Goal: Task Accomplishment & Management: Complete application form

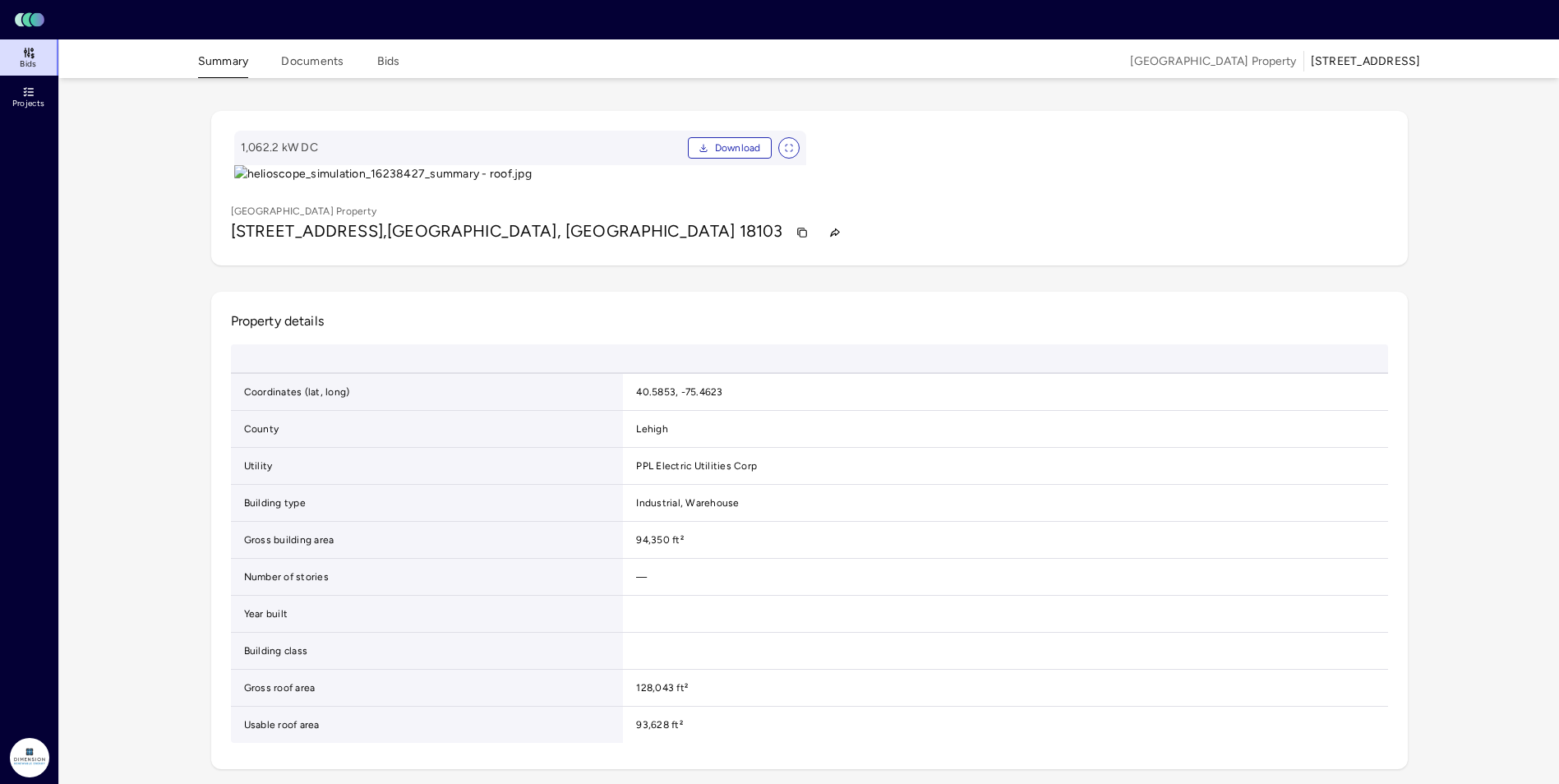
click at [9, 67] on link "Bids" at bounding box center [30, 58] width 60 height 36
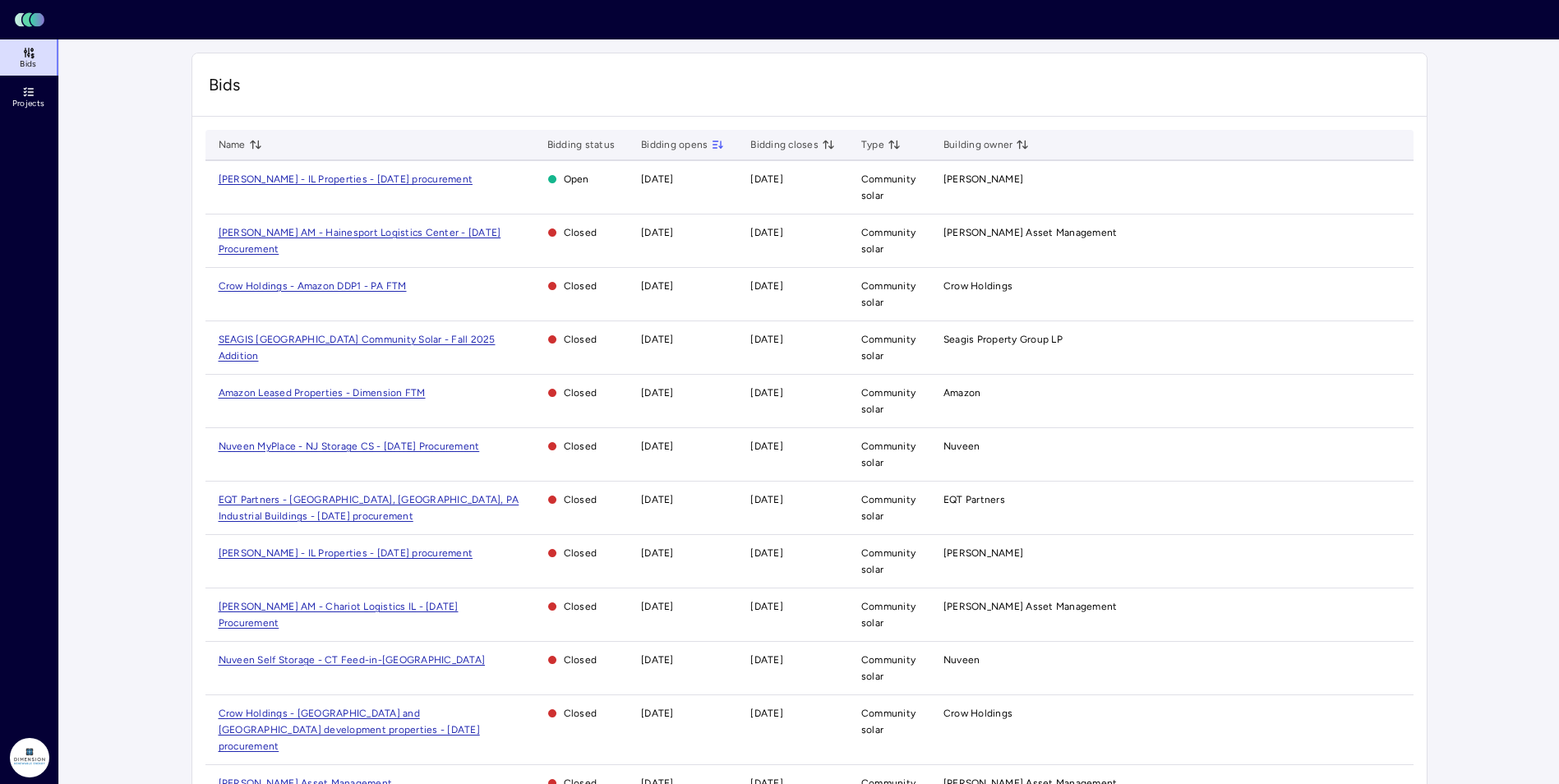
click at [334, 176] on span "[PERSON_NAME] - IL Properties - [DATE] procurement" at bounding box center [345, 179] width 255 height 12
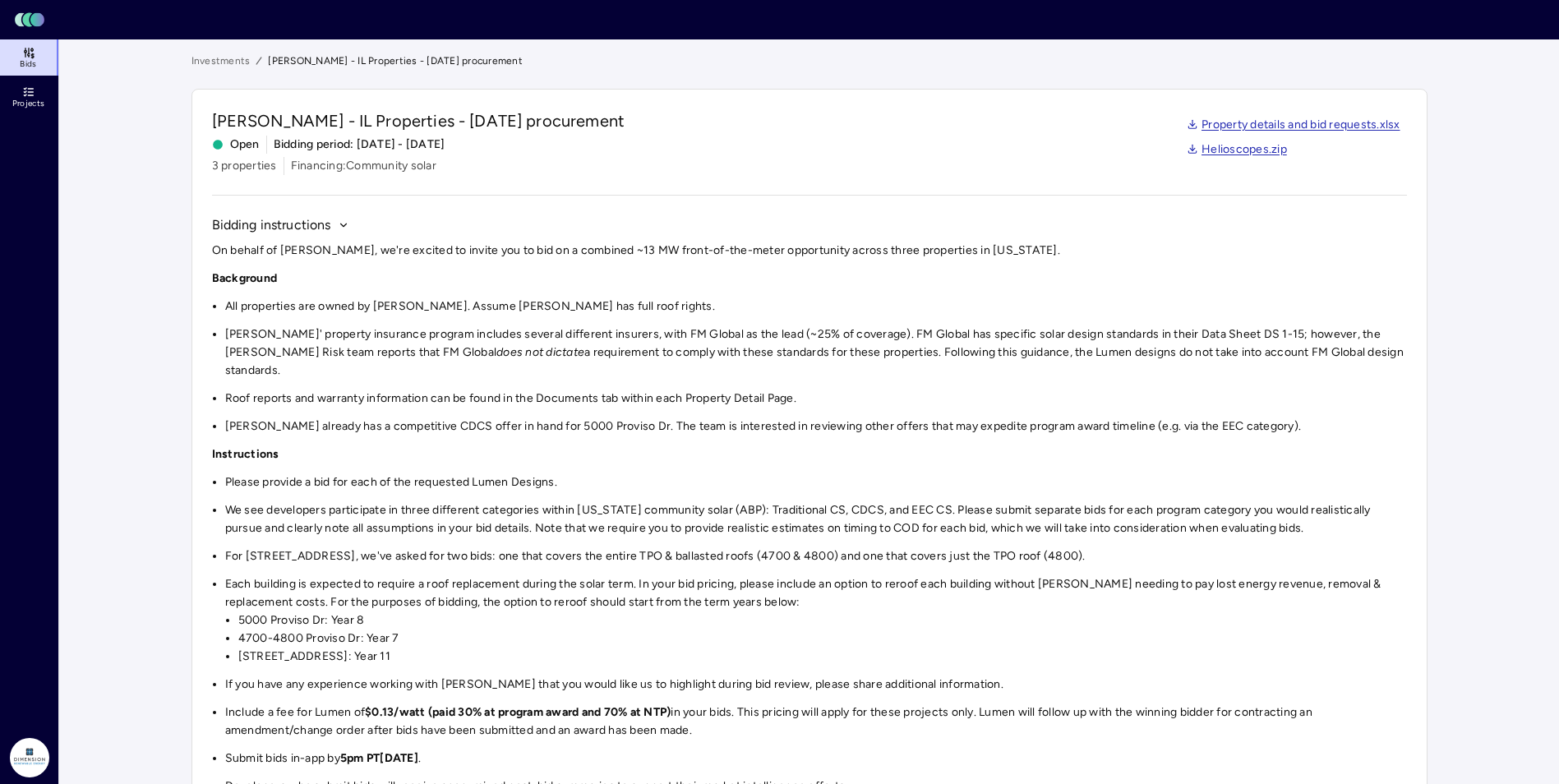
click at [678, 355] on li "Hines' property insurance program includes several different insurers, with FM …" at bounding box center [815, 353] width 1182 height 54
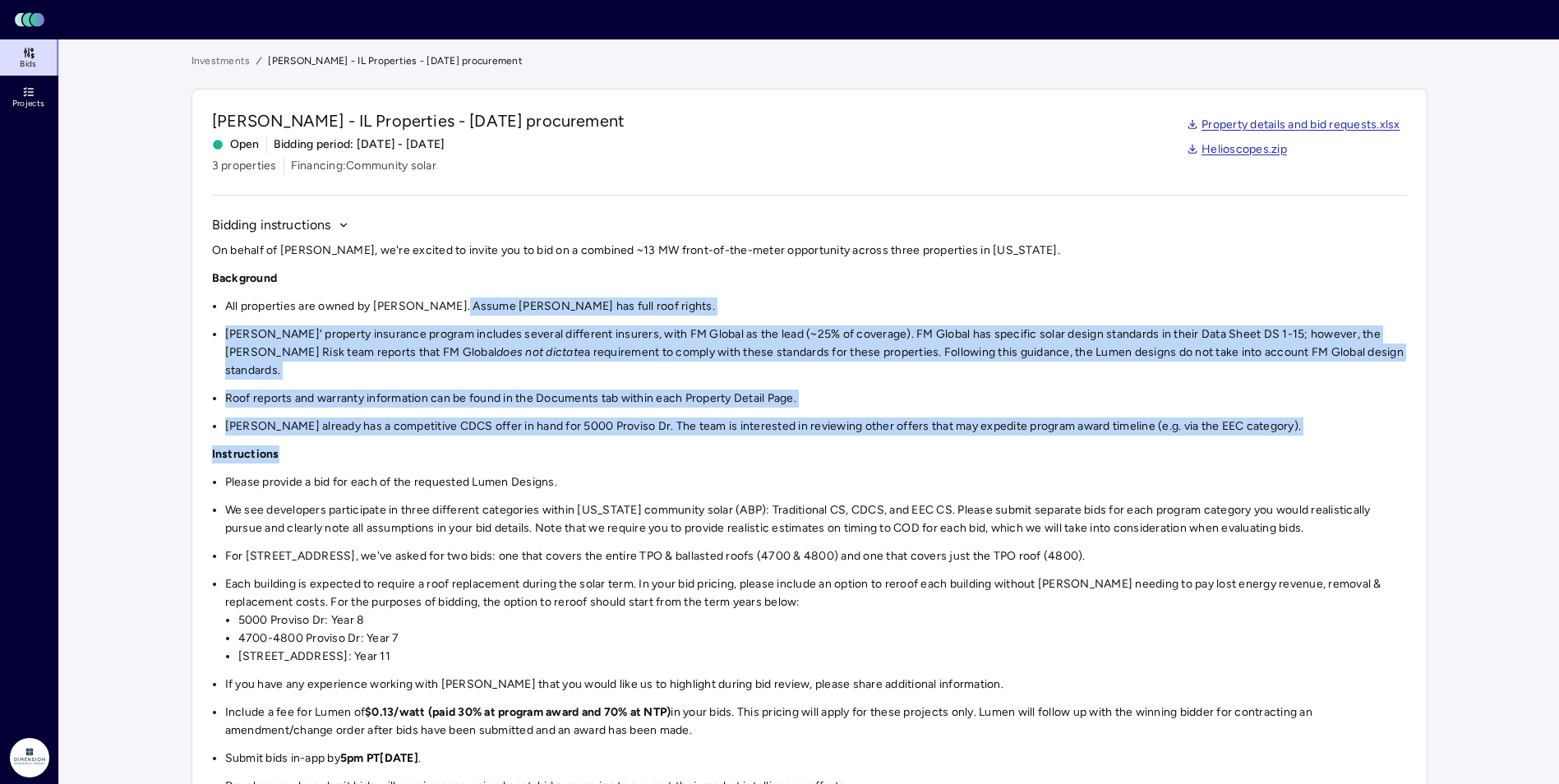
drag, startPoint x: 457, startPoint y: 312, endPoint x: 877, endPoint y: 451, distance: 442.4
click at [877, 451] on div "On behalf of Hines, we're excited to invite you to bid on a combined ~13 MW fro…" at bounding box center [810, 518] width 1195 height 554
drag, startPoint x: 877, startPoint y: 451, endPoint x: 919, endPoint y: 462, distance: 43.4
click at [919, 474] on li "Please provide a bid for each of the requested Lumen Designs." at bounding box center [815, 482] width 1182 height 18
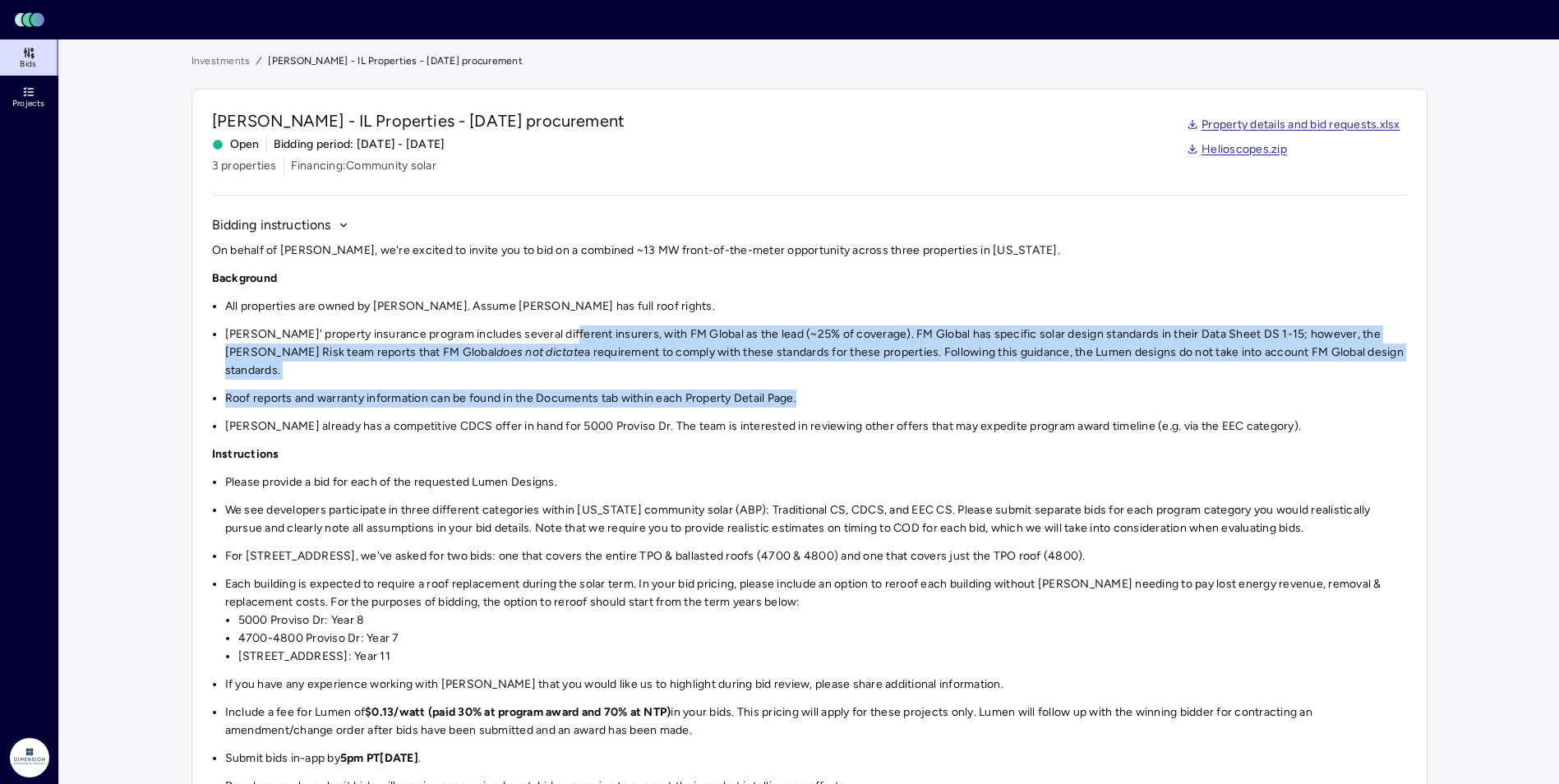
drag, startPoint x: 556, startPoint y: 336, endPoint x: 813, endPoint y: 387, distance: 262.0
click at [813, 387] on div "On behalf of Hines, we're excited to invite you to bid on a combined ~13 MW fro…" at bounding box center [810, 518] width 1195 height 554
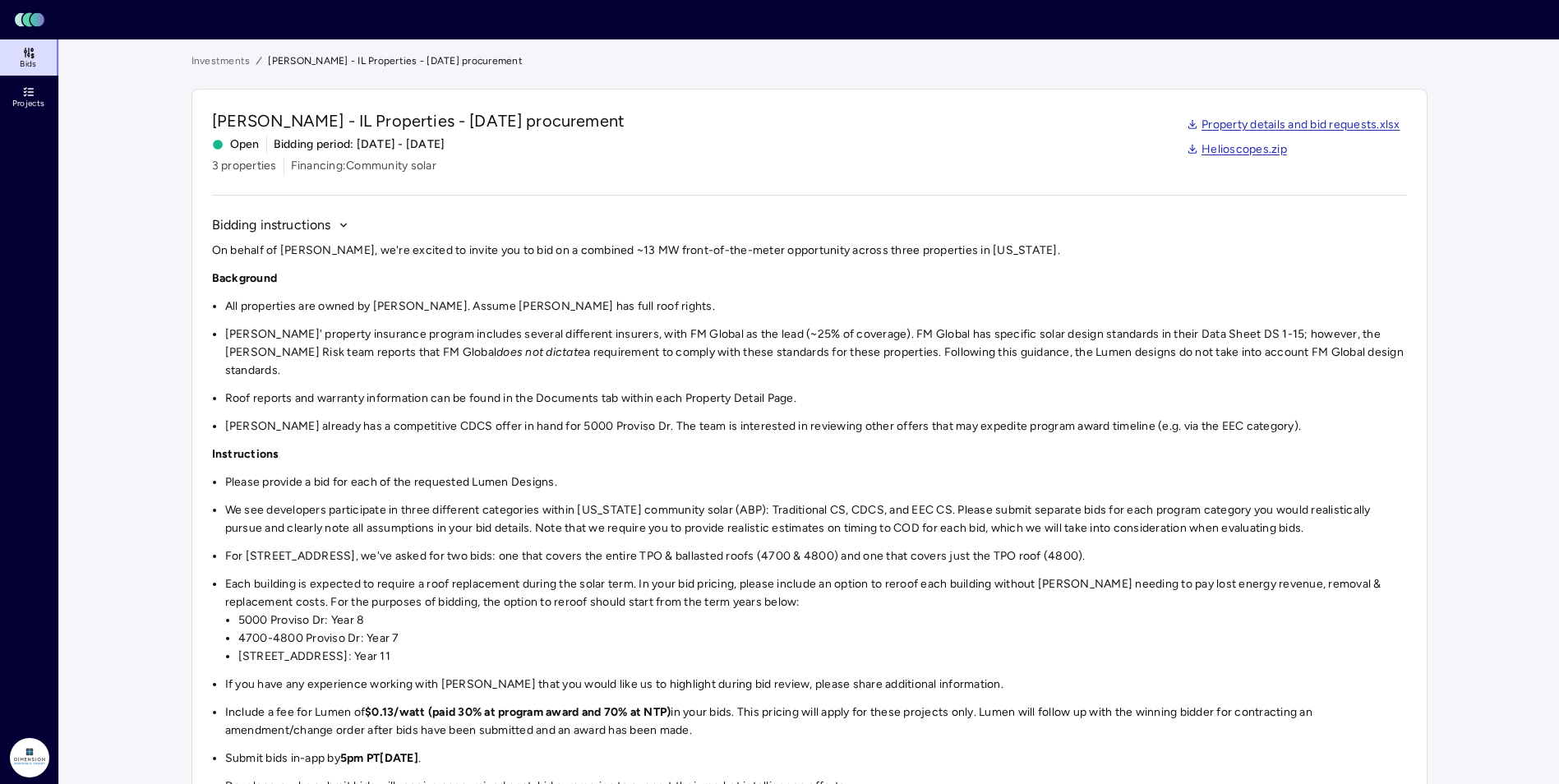
drag, startPoint x: 813, startPoint y: 387, endPoint x: 972, endPoint y: 465, distance: 177.1
click at [972, 474] on li "Please provide a bid for each of the requested Lumen Designs." at bounding box center [815, 482] width 1182 height 18
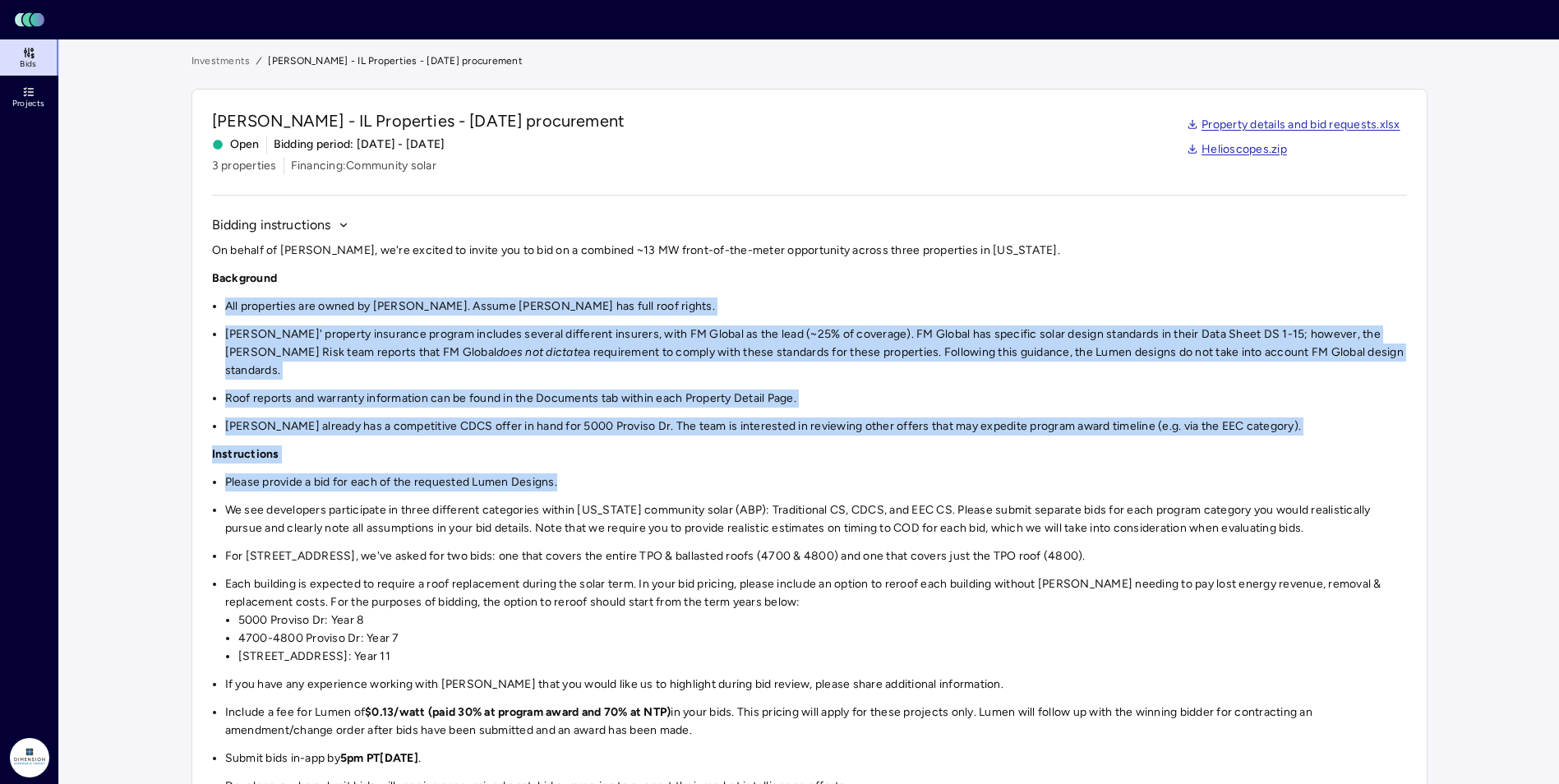
drag, startPoint x: 781, startPoint y: 419, endPoint x: 703, endPoint y: 279, distance: 160.3
click at [703, 279] on div "On behalf of Hines, we're excited to invite you to bid on a combined ~13 MW fro…" at bounding box center [810, 518] width 1195 height 554
click at [844, 447] on div "On behalf of Hines, we're excited to invite you to bid on a combined ~13 MW fro…" at bounding box center [810, 518] width 1195 height 554
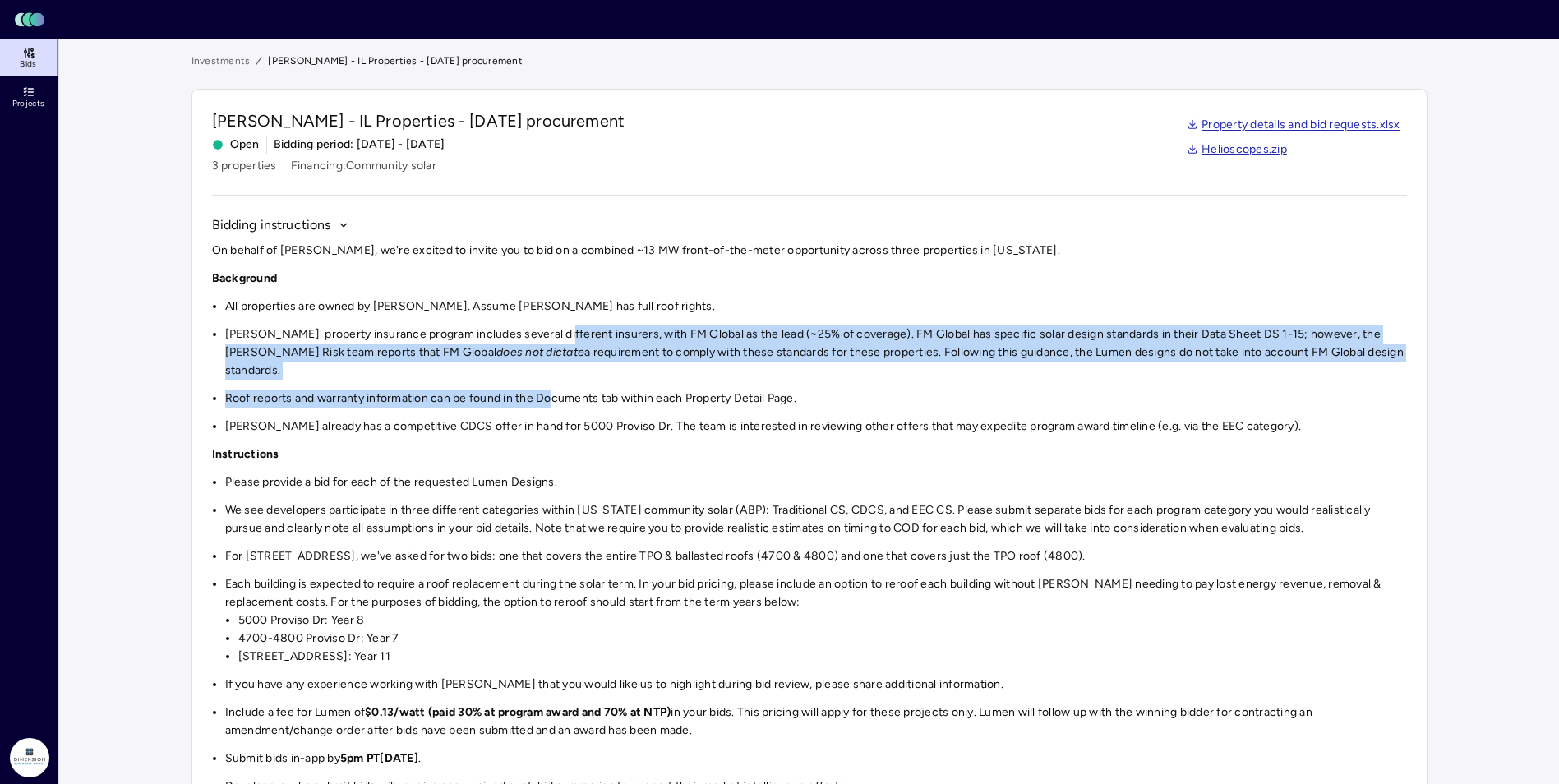
drag, startPoint x: 552, startPoint y: 362, endPoint x: 550, endPoint y: 338, distance: 24.1
click at [550, 338] on div "On behalf of Hines, we're excited to invite you to bid on a combined ~13 MW fro…" at bounding box center [810, 518] width 1195 height 554
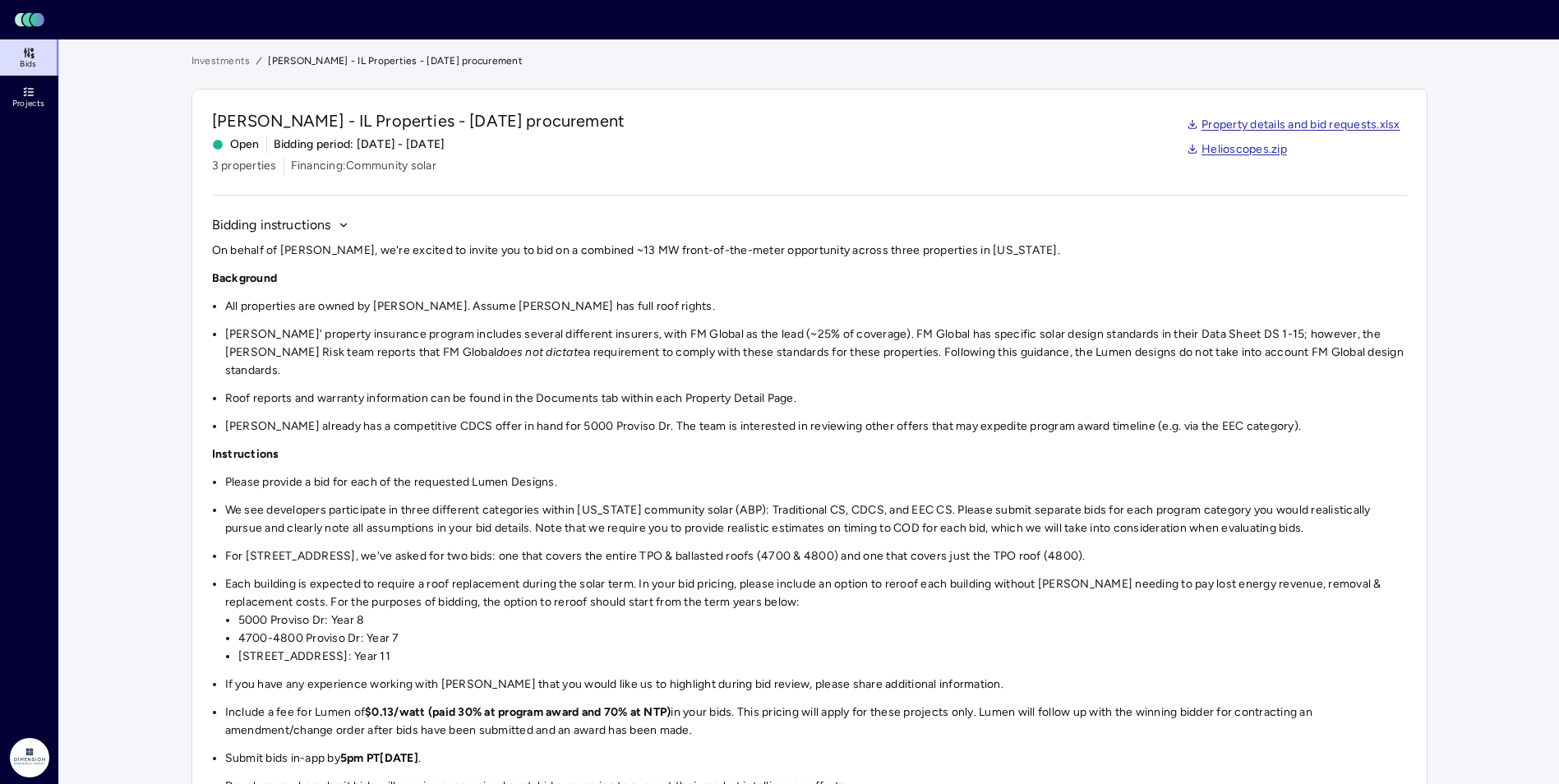
drag, startPoint x: 550, startPoint y: 338, endPoint x: 732, endPoint y: 412, distance: 196.5
click at [732, 418] on li "[PERSON_NAME] already has a competitive CDCS offer in hand for 5000 Proviso Dr.…" at bounding box center [815, 426] width 1182 height 18
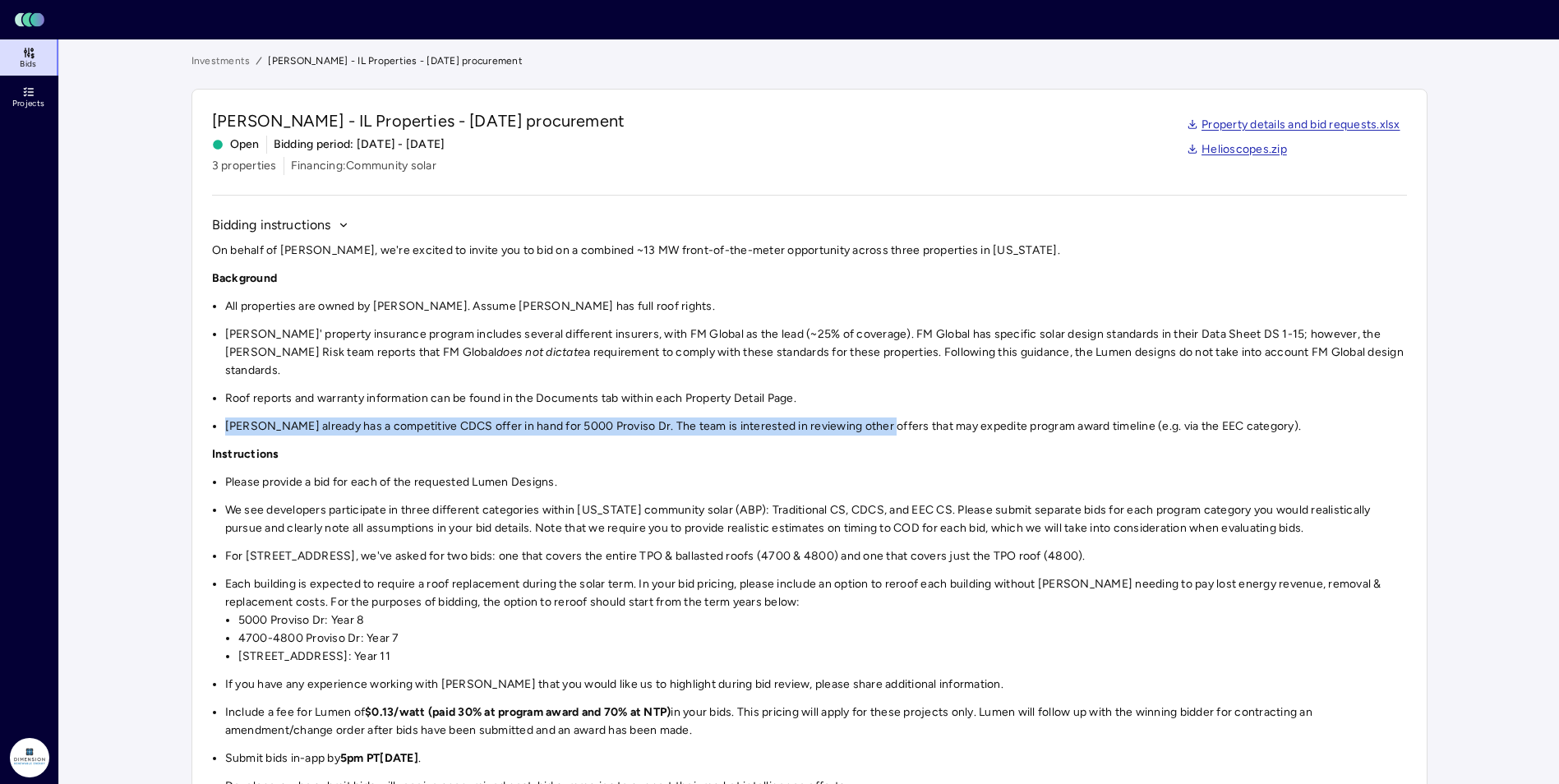
drag, startPoint x: 851, startPoint y: 370, endPoint x: 879, endPoint y: 411, distance: 49.6
click at [879, 411] on div "On behalf of Hines, we're excited to invite you to bid on a combined ~13 MW fro…" at bounding box center [810, 518] width 1195 height 554
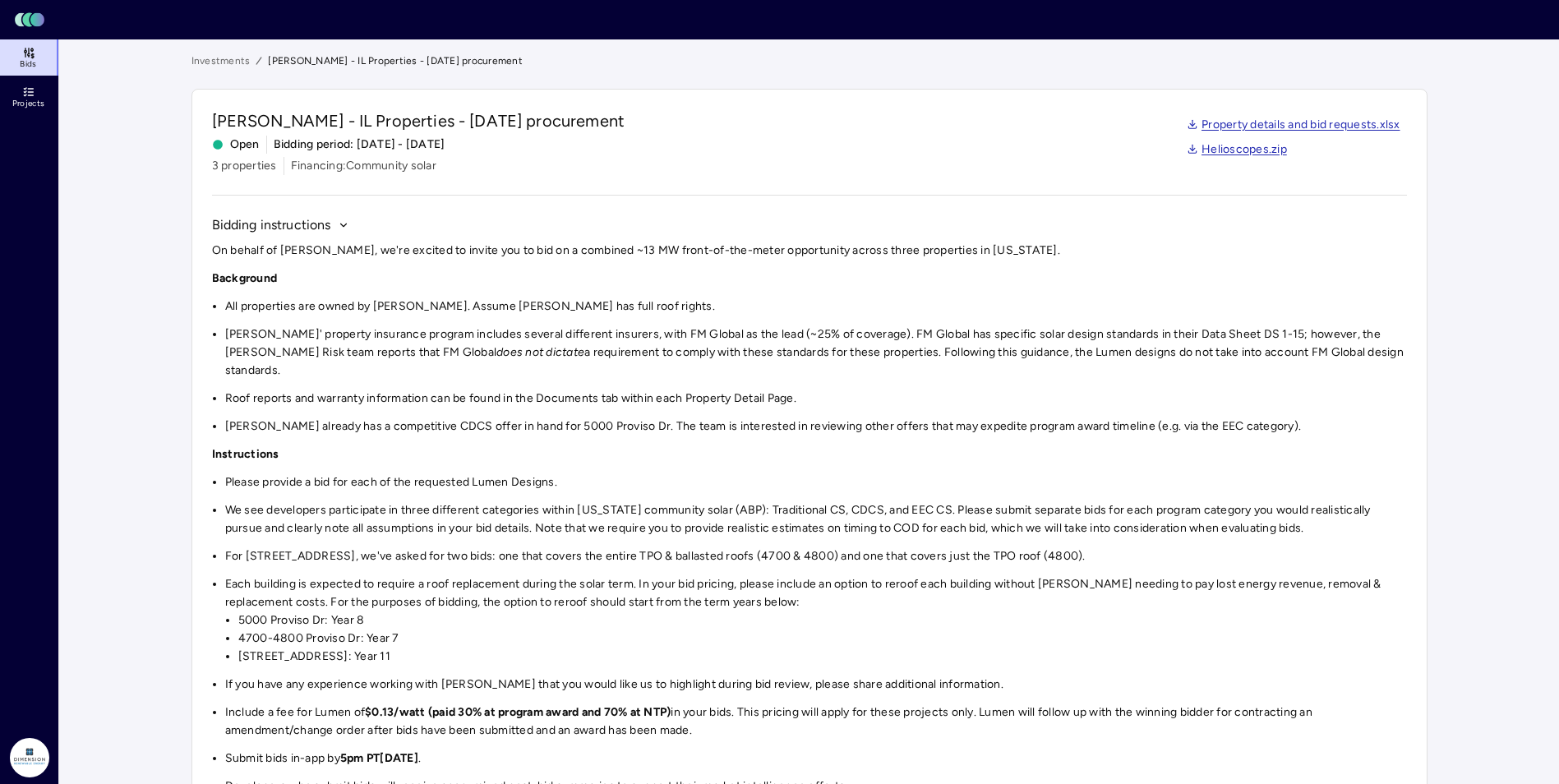
drag, startPoint x: 879, startPoint y: 411, endPoint x: 881, endPoint y: 425, distance: 14.1
click at [882, 419] on div "On behalf of Hines, we're excited to invite you to bid on a combined ~13 MW fro…" at bounding box center [810, 518] width 1195 height 554
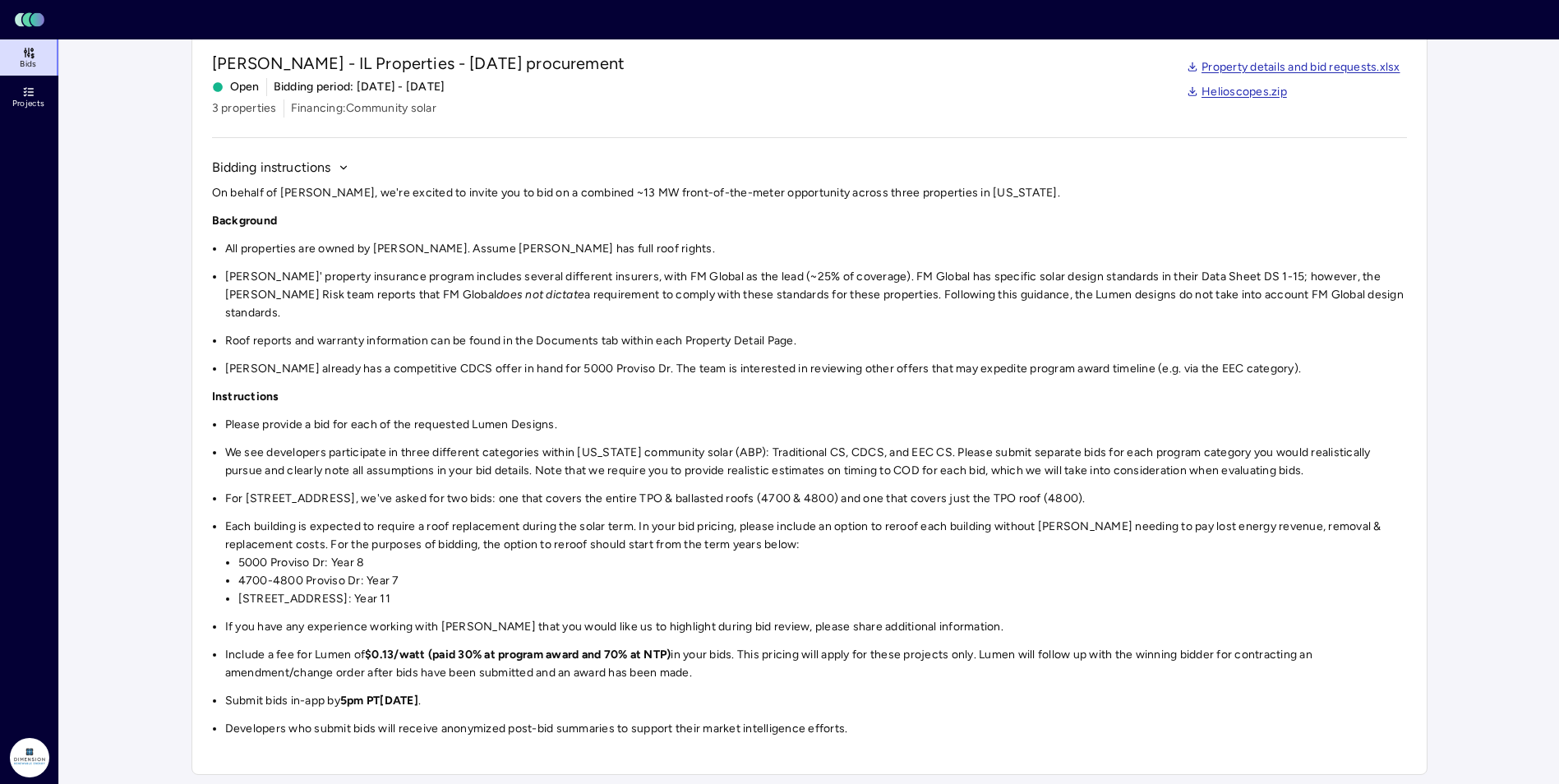
scroll to position [82, 0]
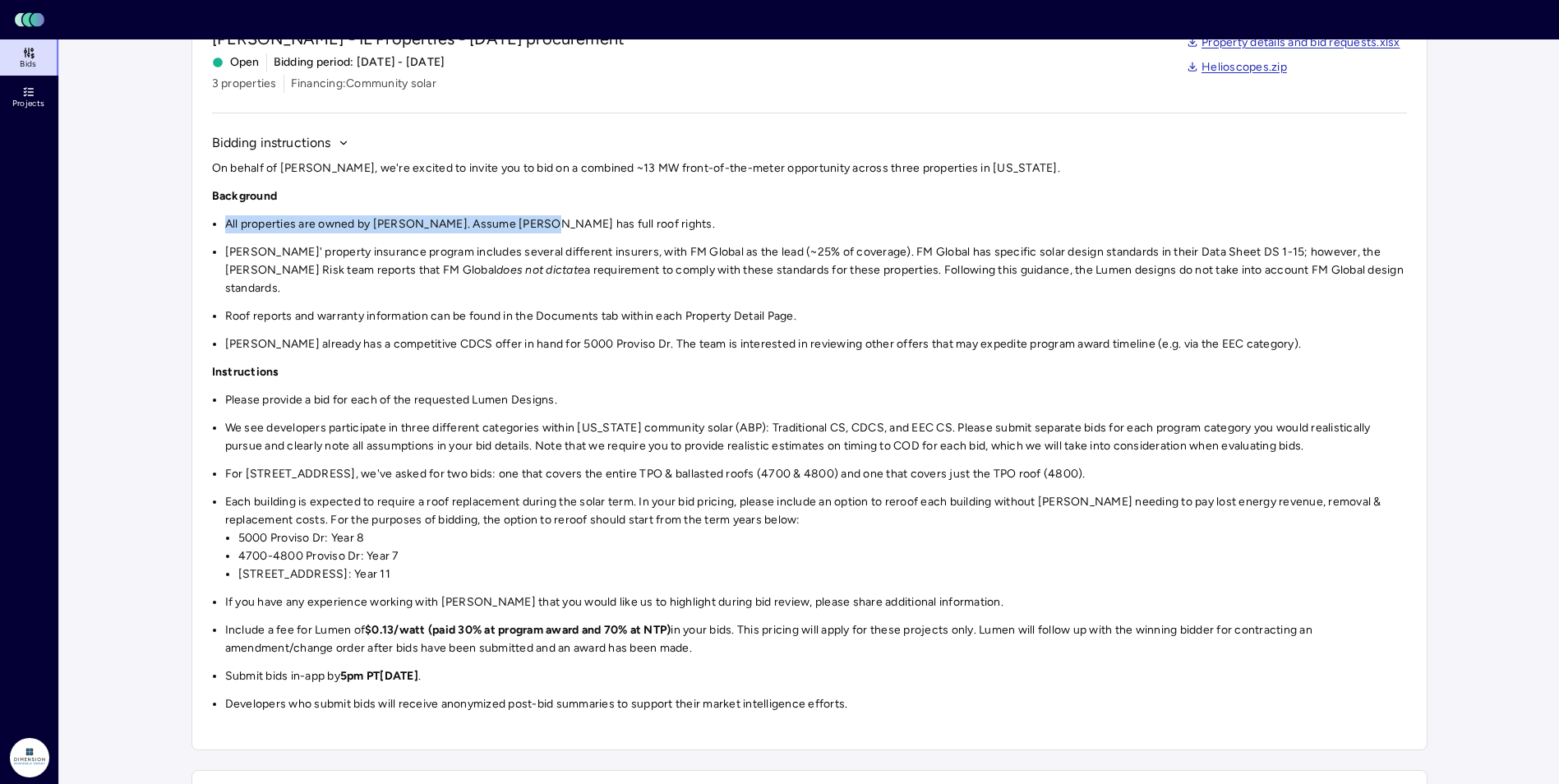
drag, startPoint x: 415, startPoint y: 205, endPoint x: 552, endPoint y: 228, distance: 138.9
click at [552, 228] on div "On behalf of Hines, we're excited to invite you to bid on a combined ~13 MW fro…" at bounding box center [810, 436] width 1195 height 554
drag, startPoint x: 552, startPoint y: 228, endPoint x: 629, endPoint y: 260, distance: 83.4
click at [629, 260] on li "Hines' property insurance program includes several different insurers, with FM …" at bounding box center [815, 271] width 1182 height 54
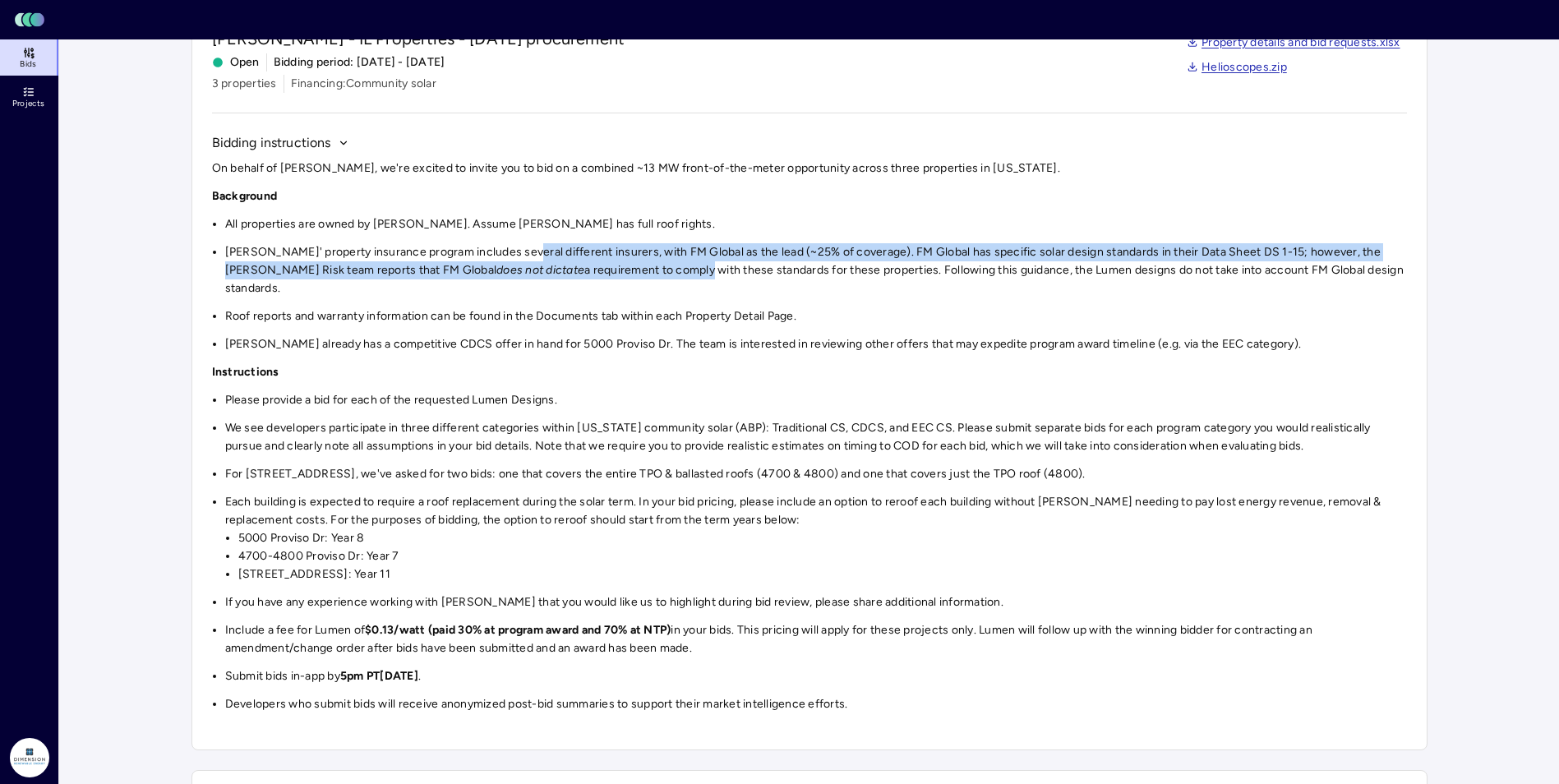
drag, startPoint x: 563, startPoint y: 278, endPoint x: 513, endPoint y: 238, distance: 64.0
click at [513, 238] on div "On behalf of Hines, we're excited to invite you to bid on a combined ~13 MW fro…" at bounding box center [810, 436] width 1195 height 554
drag, startPoint x: 513, startPoint y: 238, endPoint x: 397, endPoint y: 260, distance: 118.1
click at [497, 263] on em "does not dictate" at bounding box center [541, 270] width 88 height 14
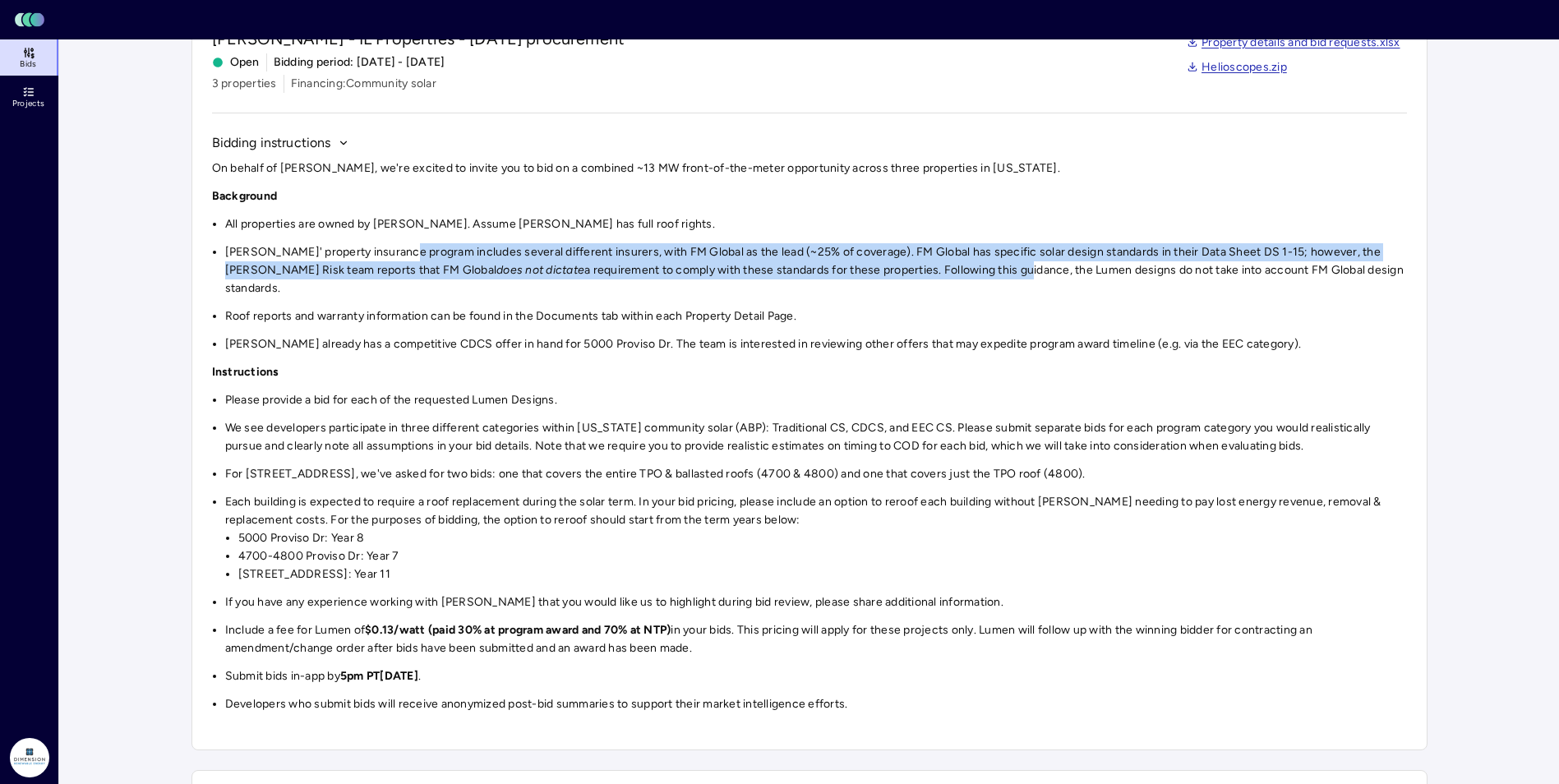
drag, startPoint x: 494, startPoint y: 257, endPoint x: 884, endPoint y: 274, distance: 390.4
click at [884, 274] on div "On behalf of Hines, we're excited to invite you to bid on a combined ~13 MW fro…" at bounding box center [810, 436] width 1195 height 554
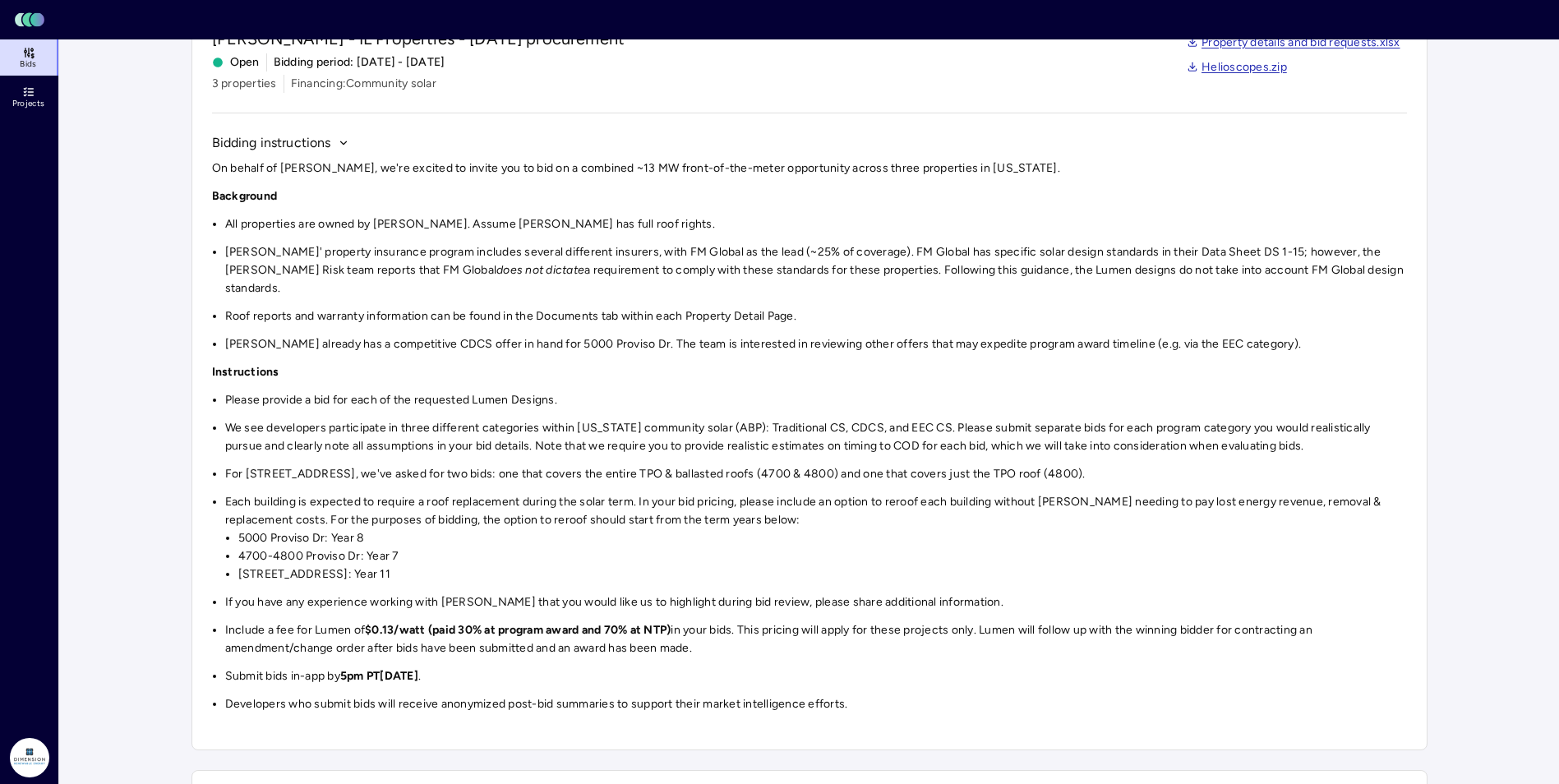
drag, startPoint x: 884, startPoint y: 274, endPoint x: 897, endPoint y: 289, distance: 19.8
click at [897, 307] on li "Roof reports and warranty information can be found in the Documents tab within …" at bounding box center [815, 315] width 1182 height 18
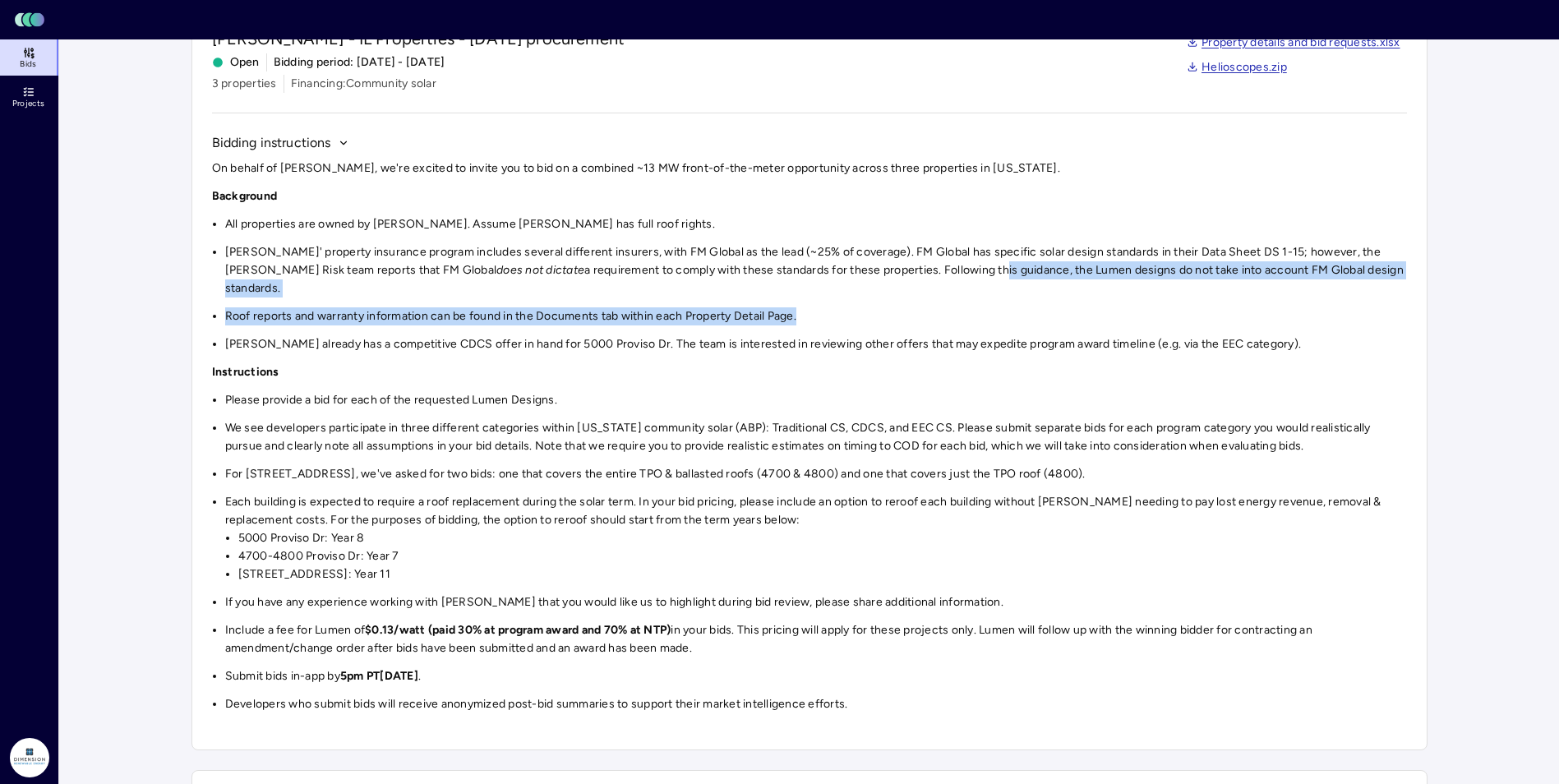
drag, startPoint x: 889, startPoint y: 297, endPoint x: 859, endPoint y: 276, distance: 36.6
click at [859, 276] on div "On behalf of Hines, we're excited to invite you to bid on a combined ~13 MW fro…" at bounding box center [810, 436] width 1195 height 554
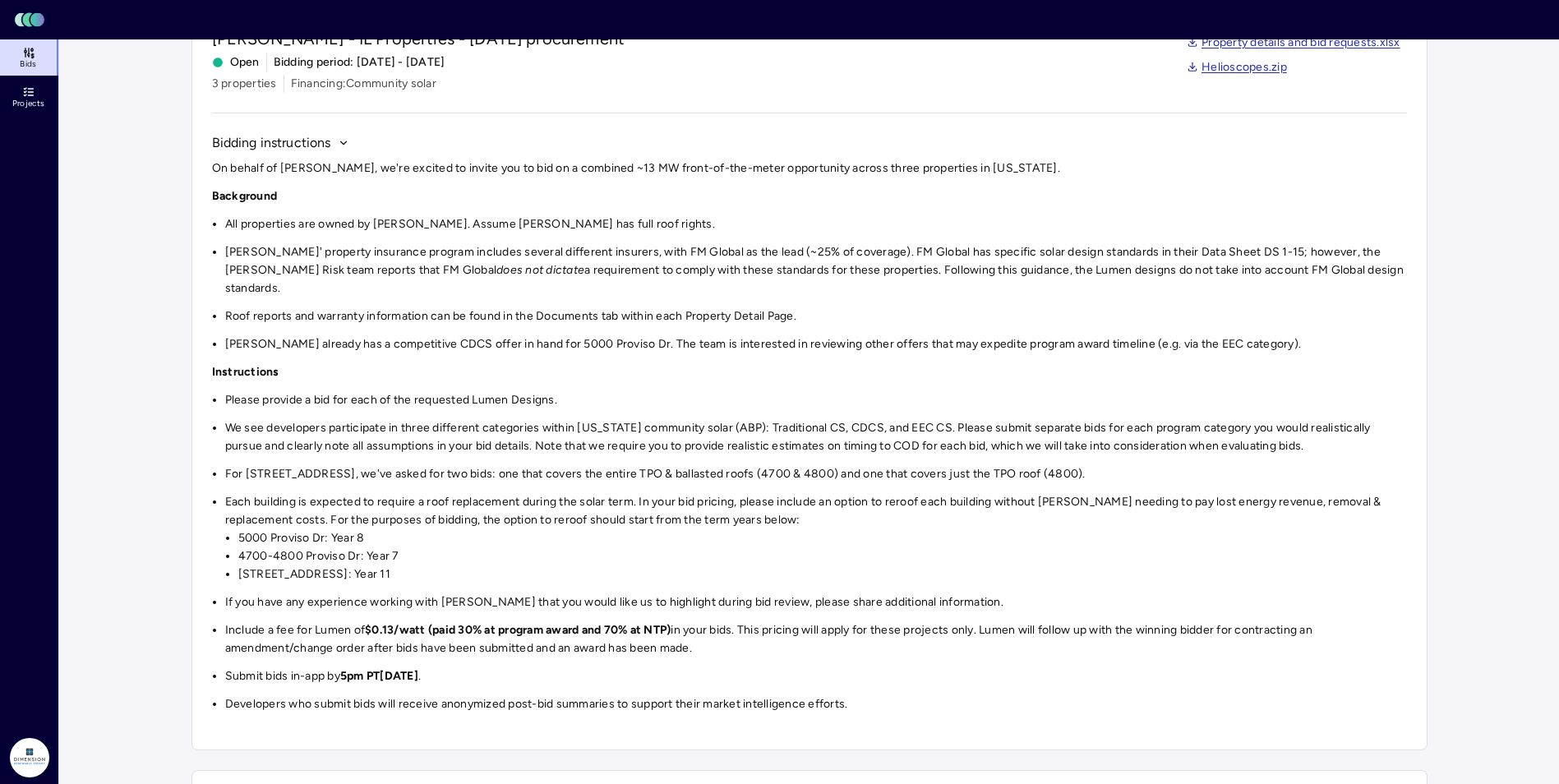
drag, startPoint x: 859, startPoint y: 276, endPoint x: 911, endPoint y: 310, distance: 62.1
click at [911, 310] on div "On behalf of Hines, we're excited to invite you to bid on a combined ~13 MW fro…" at bounding box center [810, 436] width 1195 height 554
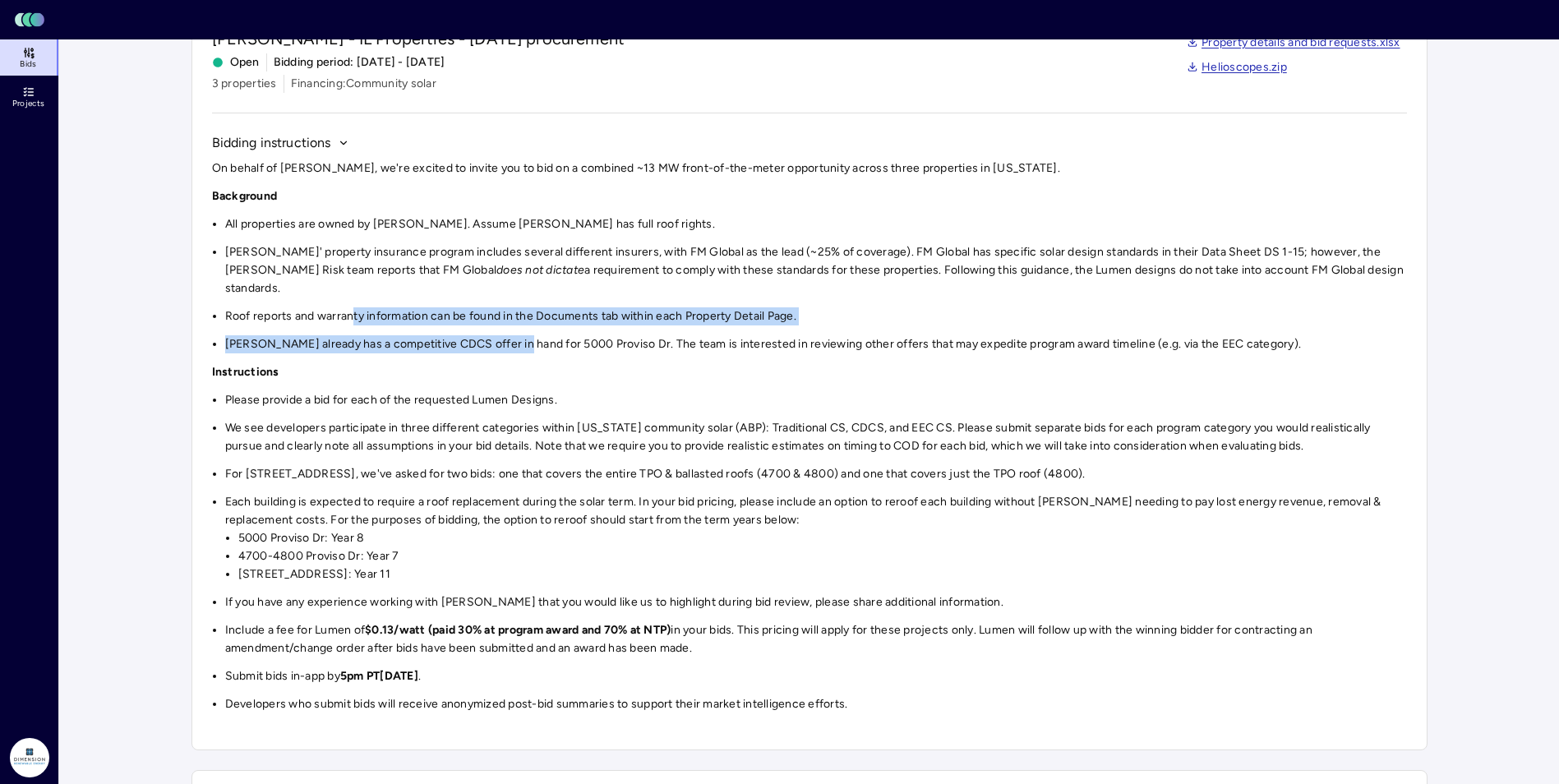
drag, startPoint x: 356, startPoint y: 282, endPoint x: 517, endPoint y: 307, distance: 162.9
click at [517, 307] on div "On behalf of Hines, we're excited to invite you to bid on a combined ~13 MW fro…" at bounding box center [810, 436] width 1195 height 554
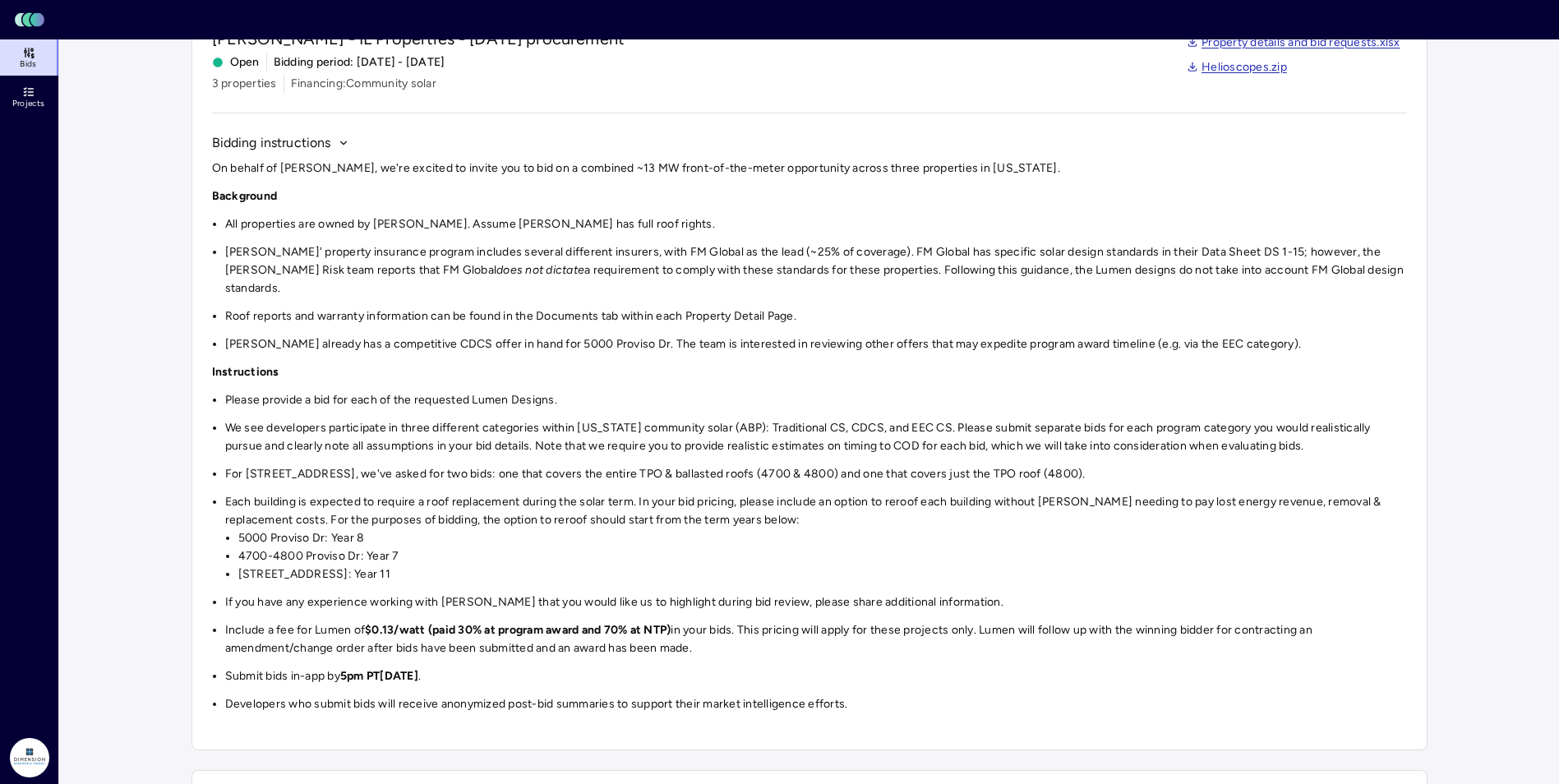
drag, startPoint x: 517, startPoint y: 307, endPoint x: 673, endPoint y: 357, distance: 163.8
click at [673, 363] on p "Instructions" at bounding box center [810, 371] width 1195 height 18
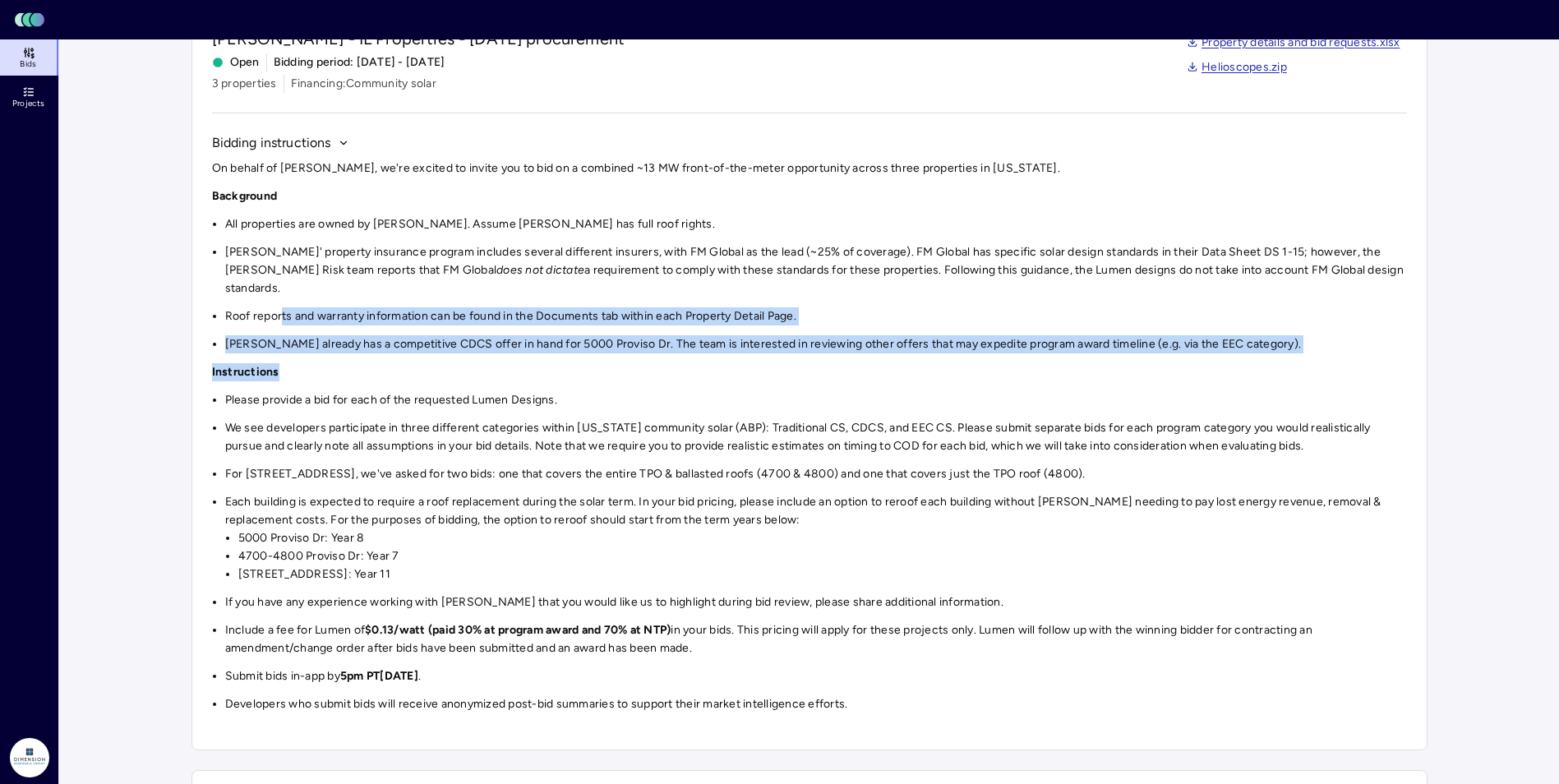
drag, startPoint x: 607, startPoint y: 355, endPoint x: 283, endPoint y: 292, distance: 330.1
click at [283, 292] on div "On behalf of Hines, we're excited to invite you to bid on a combined ~13 MW fro…" at bounding box center [810, 436] width 1195 height 554
drag, startPoint x: 283, startPoint y: 292, endPoint x: 203, endPoint y: 327, distance: 87.3
click at [203, 327] on div "Hines - IL Properties - October 2025 procurement Open Bidding period: 10/6/2025…" at bounding box center [809, 378] width 1236 height 743
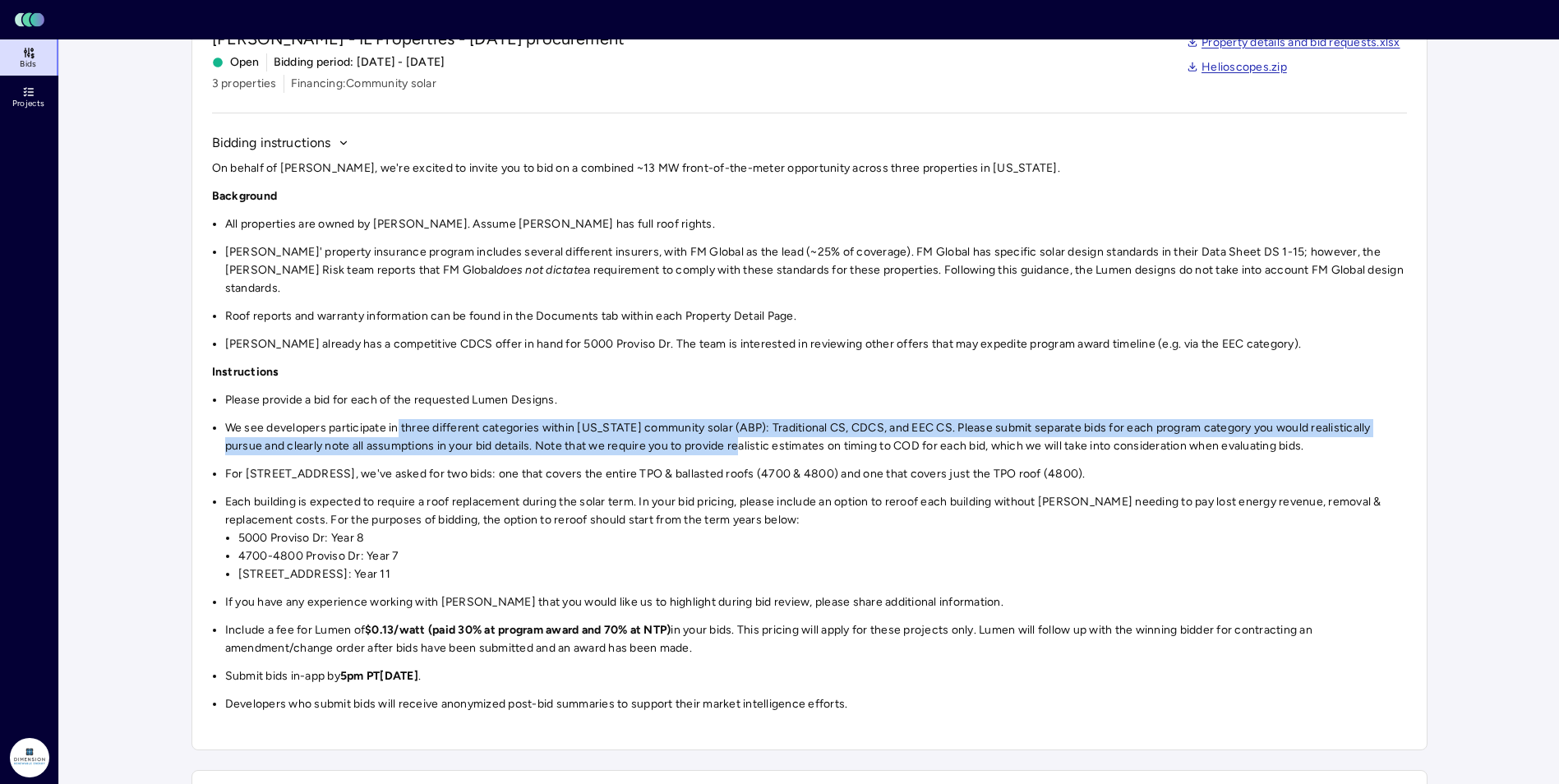
drag, startPoint x: 400, startPoint y: 395, endPoint x: 711, endPoint y: 429, distance: 312.9
click at [711, 429] on div "On behalf of Hines, we're excited to invite you to bid on a combined ~13 MW fro…" at bounding box center [810, 436] width 1195 height 554
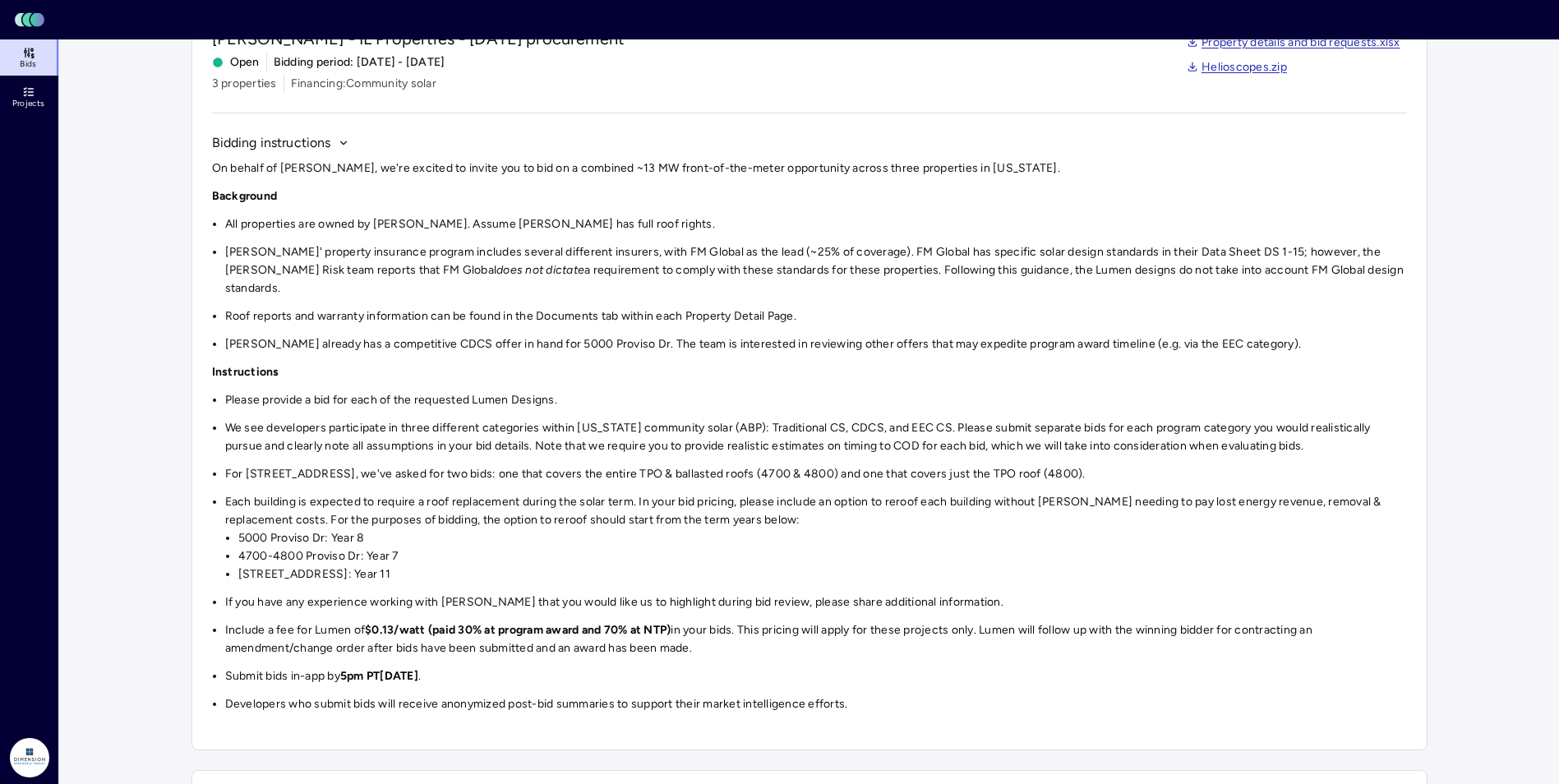
drag, startPoint x: 711, startPoint y: 429, endPoint x: 817, endPoint y: 447, distance: 107.5
click at [817, 465] on li "For [STREET_ADDRESS], we've asked for two bids: one that covers the entire TPO …" at bounding box center [815, 474] width 1182 height 18
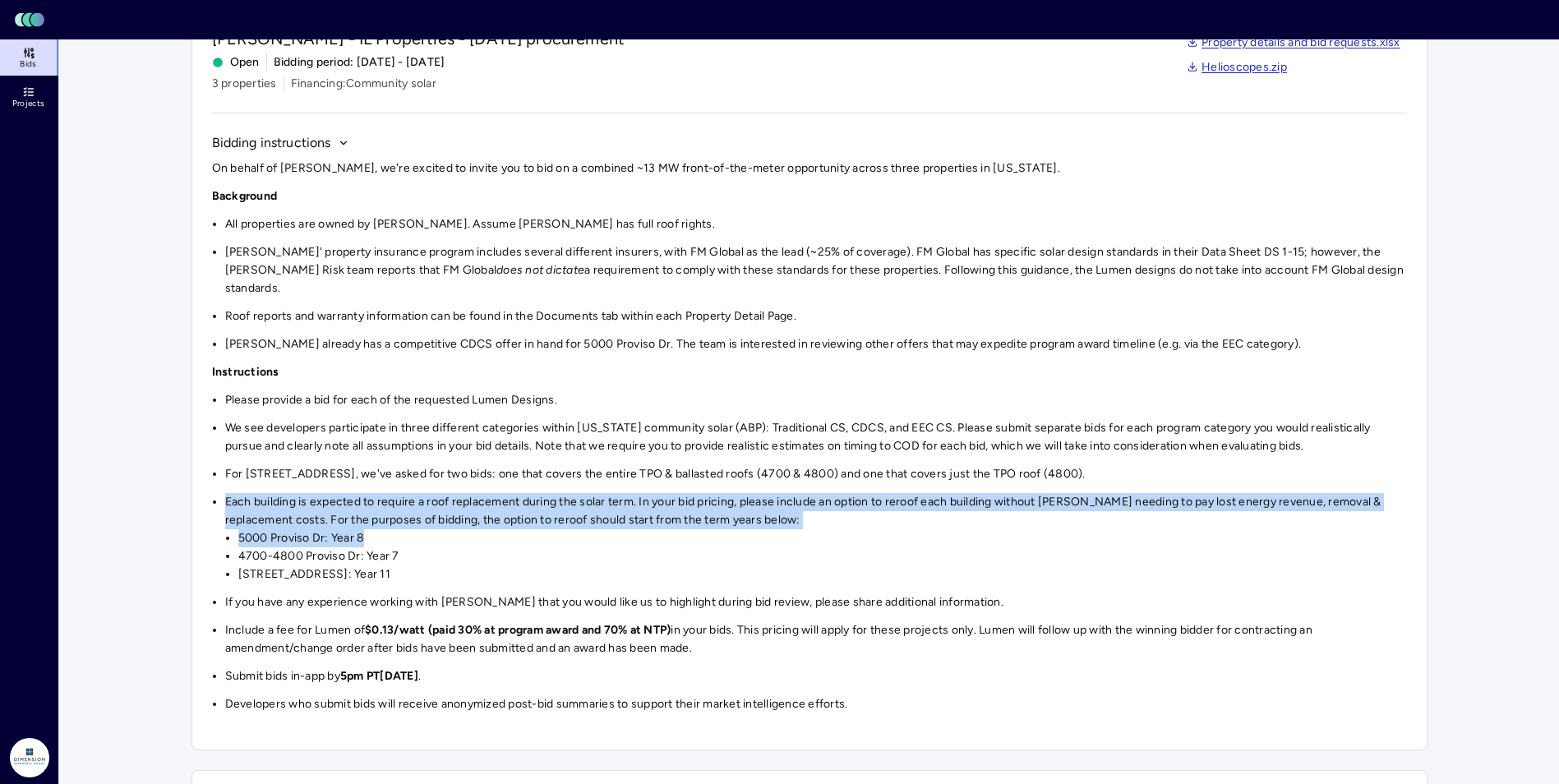
drag, startPoint x: 398, startPoint y: 473, endPoint x: 660, endPoint y: 525, distance: 267.1
click at [660, 525] on div "On behalf of Hines, we're excited to invite you to bid on a combined ~13 MW fro…" at bounding box center [810, 436] width 1195 height 554
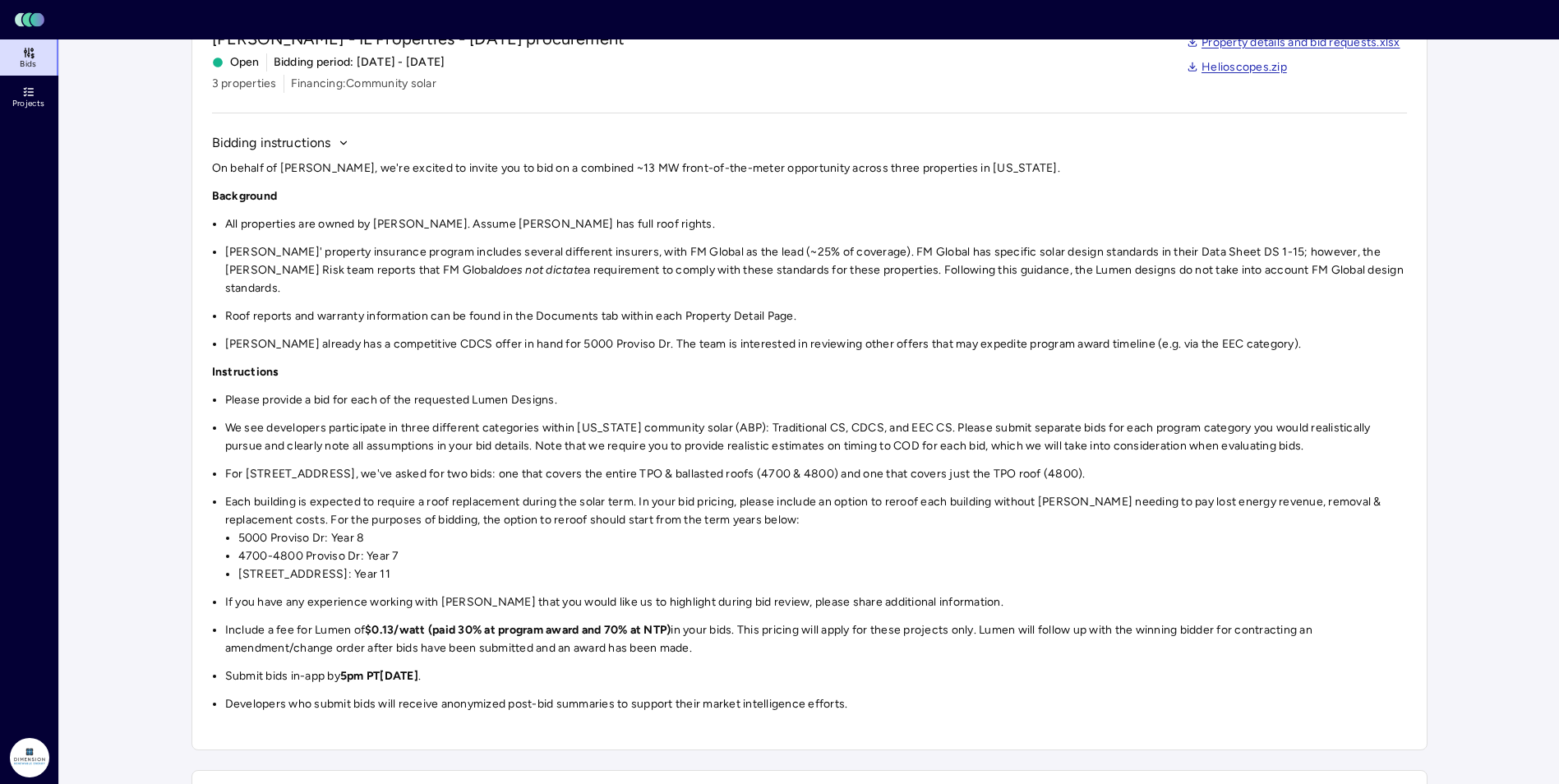
drag, startPoint x: 660, startPoint y: 525, endPoint x: 611, endPoint y: 551, distance: 55.5
click at [611, 565] on li "[STREET_ADDRESS]: Year 11" at bounding box center [823, 573] width 1169 height 18
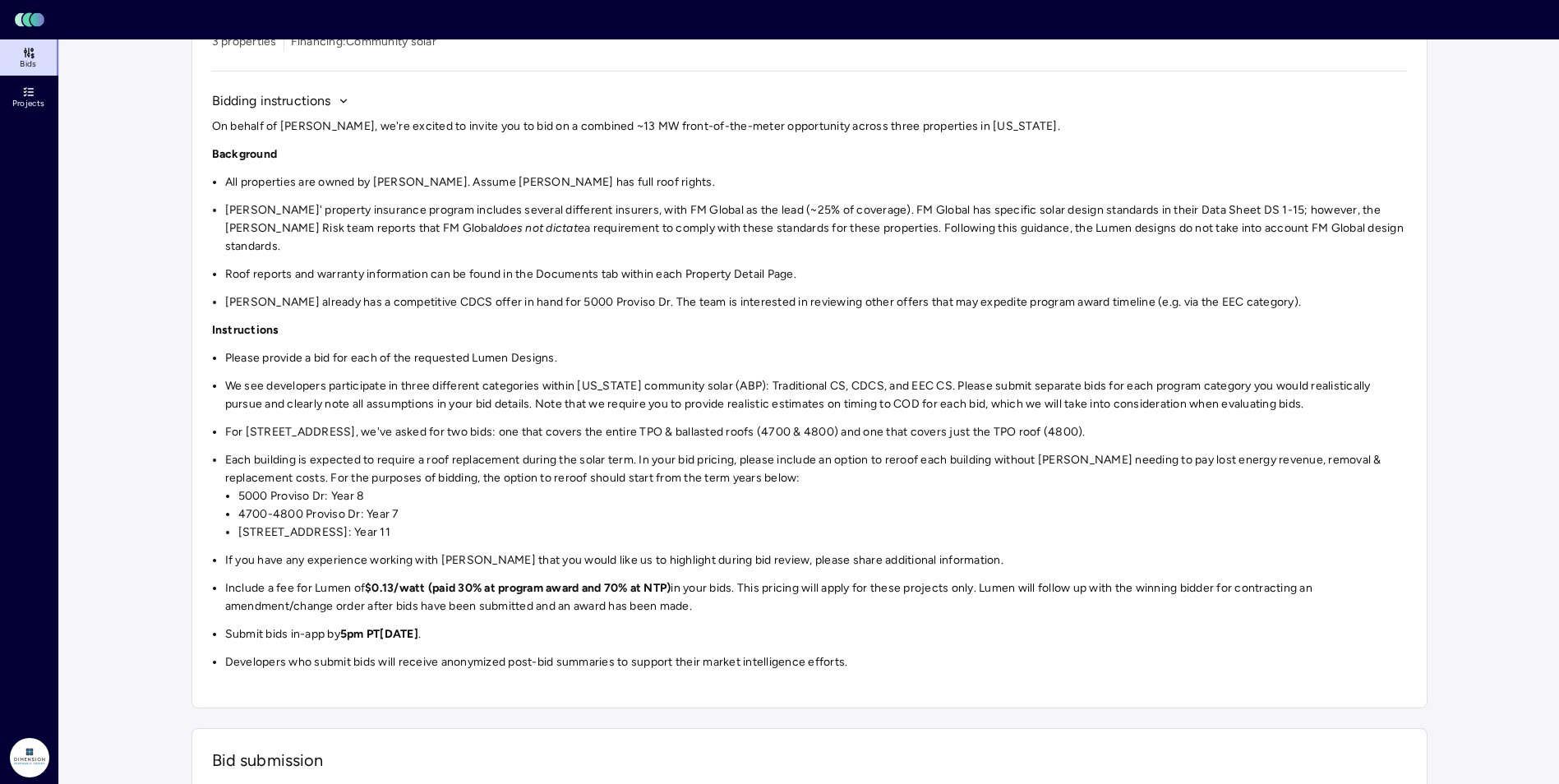
scroll to position [164, 0]
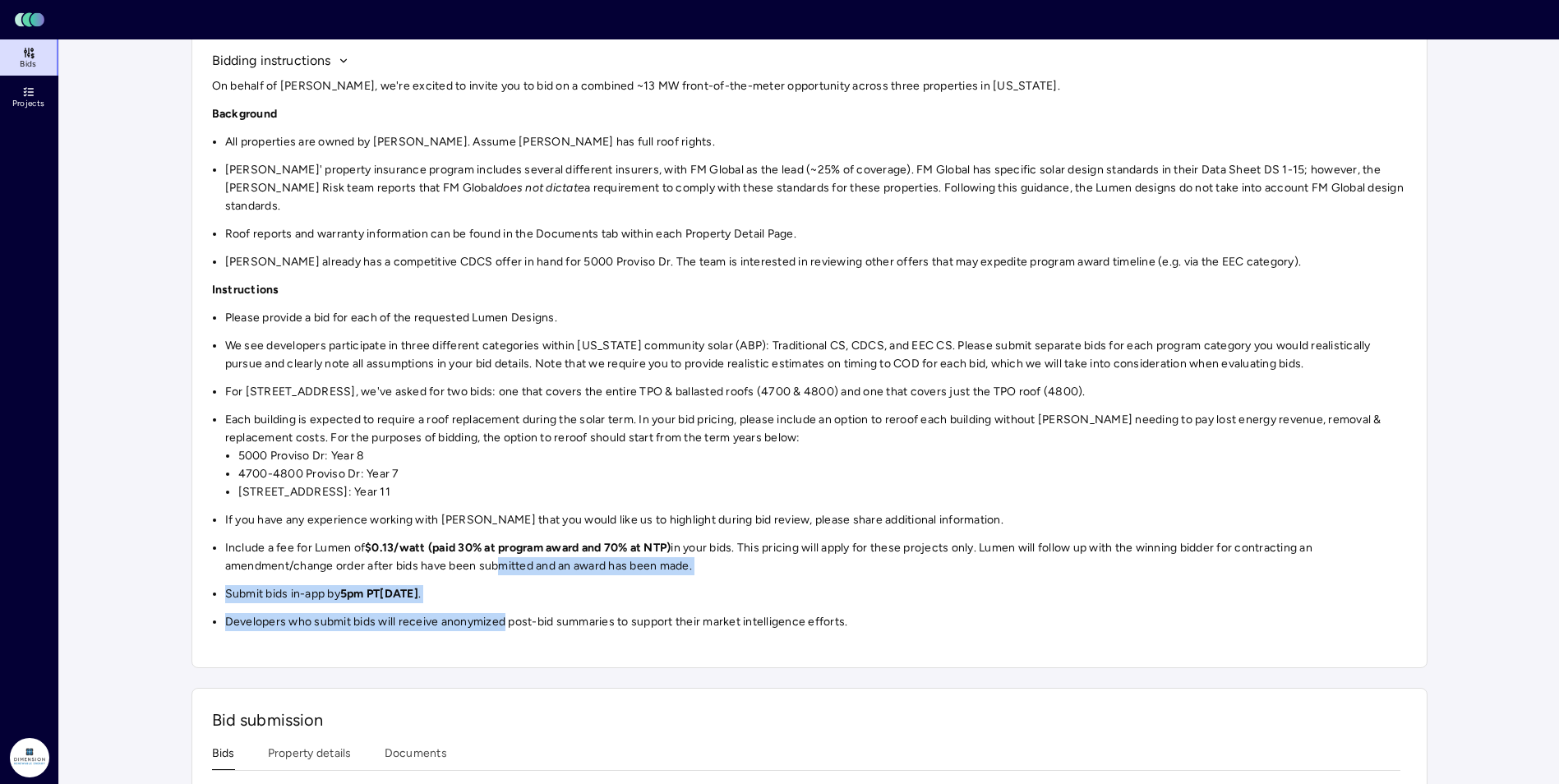
drag, startPoint x: 505, startPoint y: 616, endPoint x: 492, endPoint y: 546, distance: 71.2
click at [492, 546] on div "On behalf of Hines, we're excited to invite you to bid on a combined ~13 MW fro…" at bounding box center [810, 359] width 1195 height 577
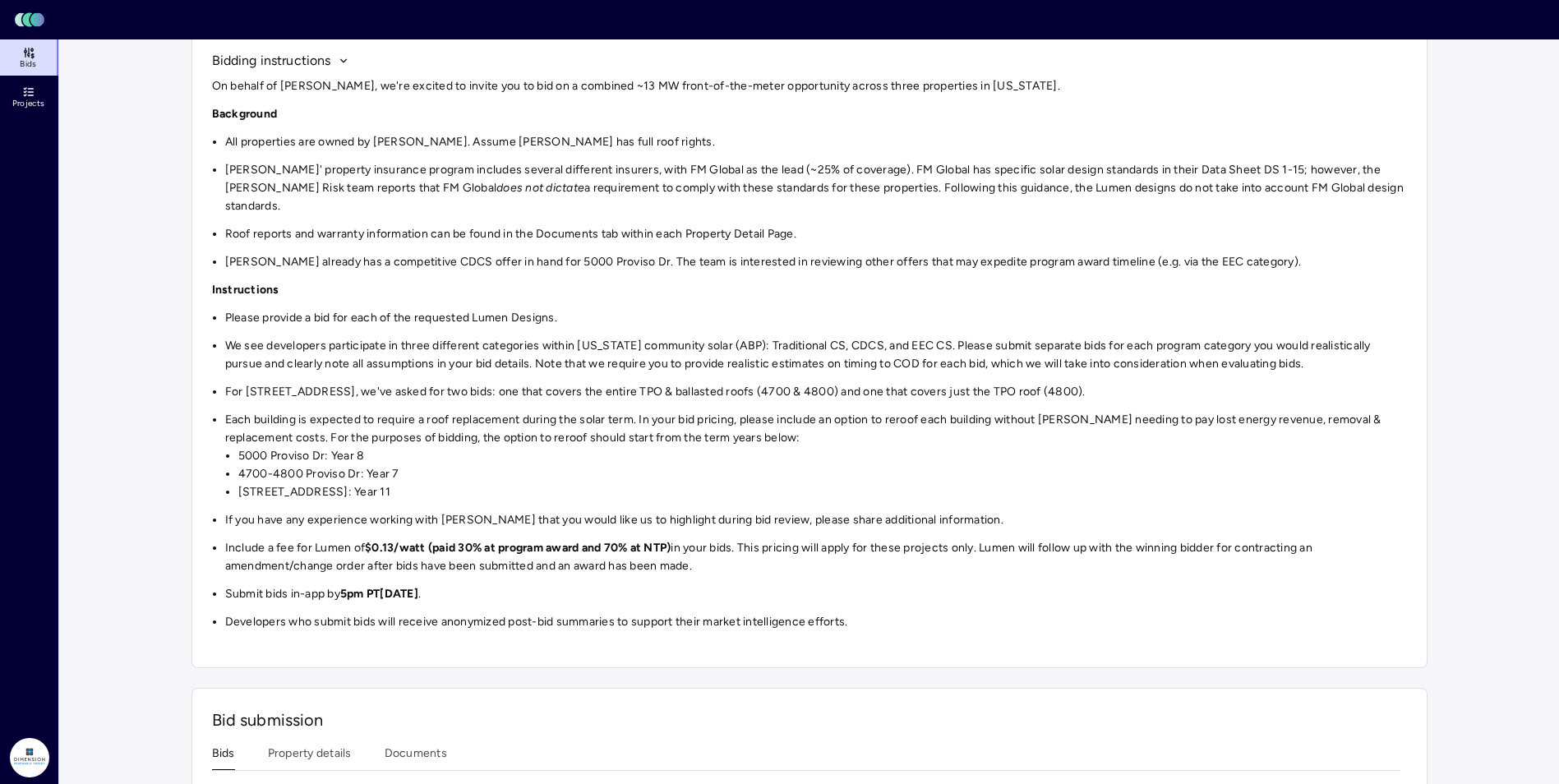
click at [806, 614] on div "On behalf of Hines, we're excited to invite you to bid on a combined ~13 MW fro…" at bounding box center [810, 359] width 1195 height 577
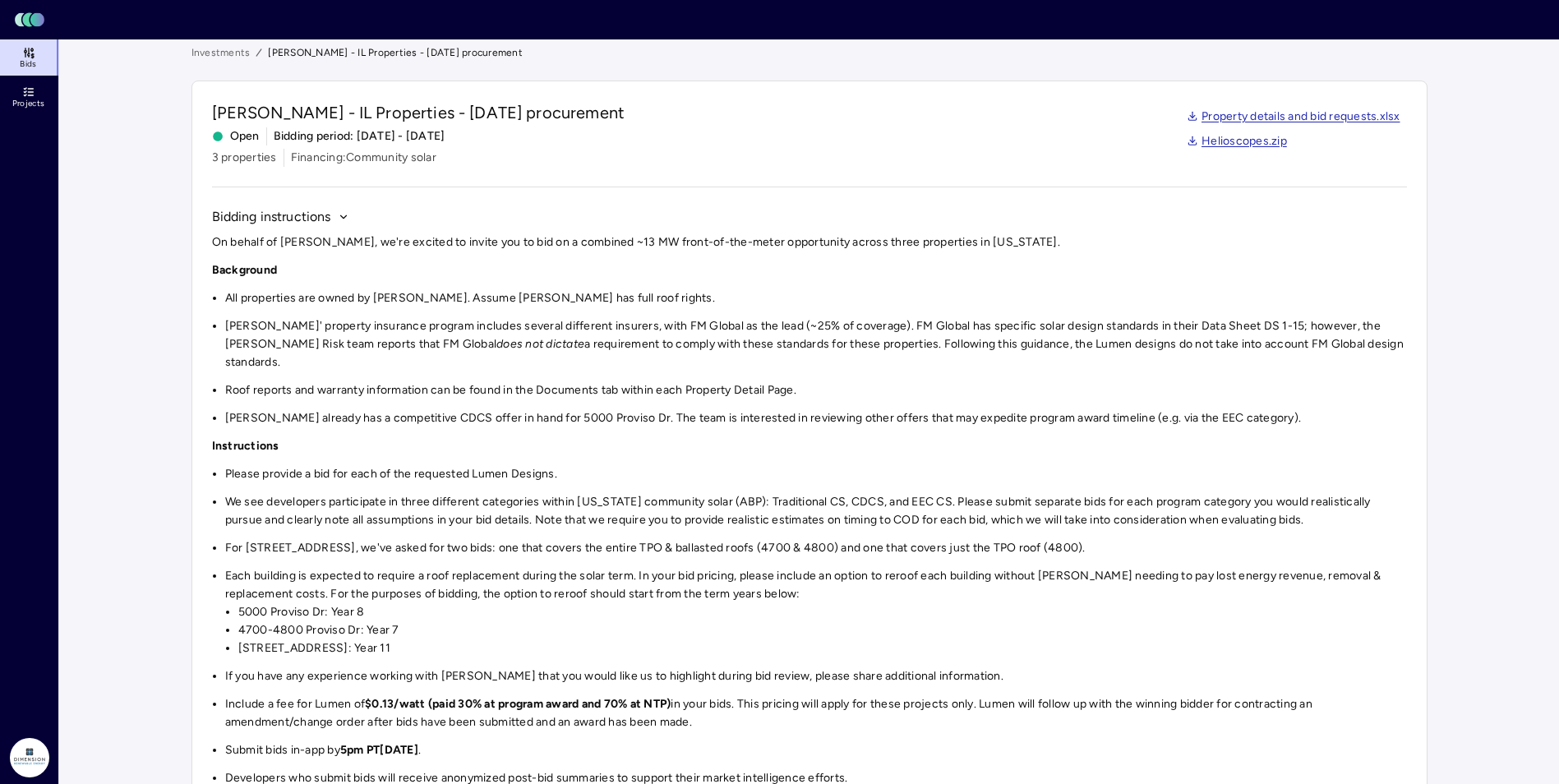
scroll to position [0, 0]
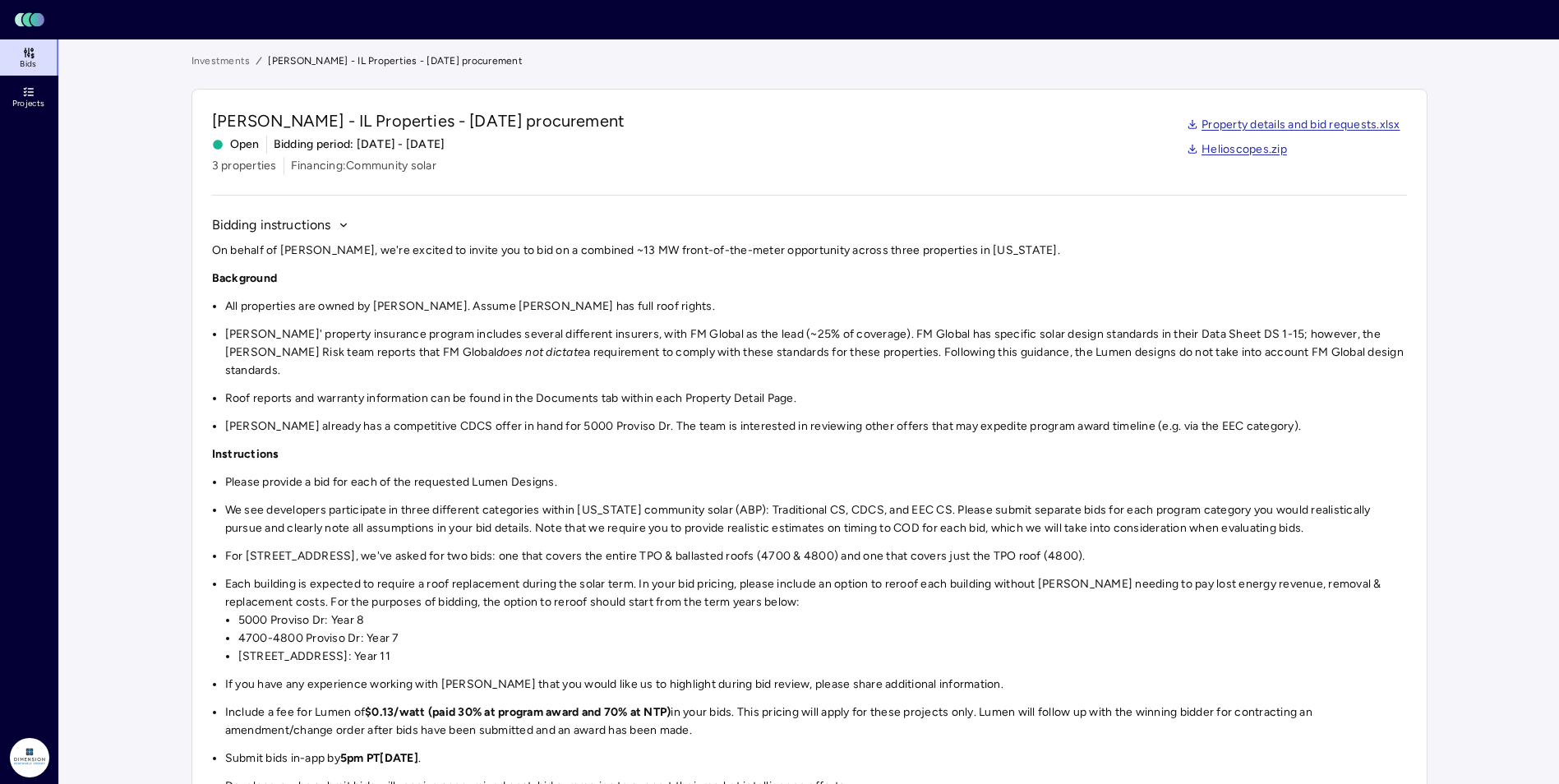
click at [1255, 151] on link "Helioscopes.zip" at bounding box center [1237, 149] width 101 height 18
drag, startPoint x: 649, startPoint y: 101, endPoint x: 545, endPoint y: 364, distance: 282.8
click at [649, 101] on div "Hines - IL Properties - October 2025 procurement Open Bidding period: 10/6/2025…" at bounding box center [809, 460] width 1236 height 743
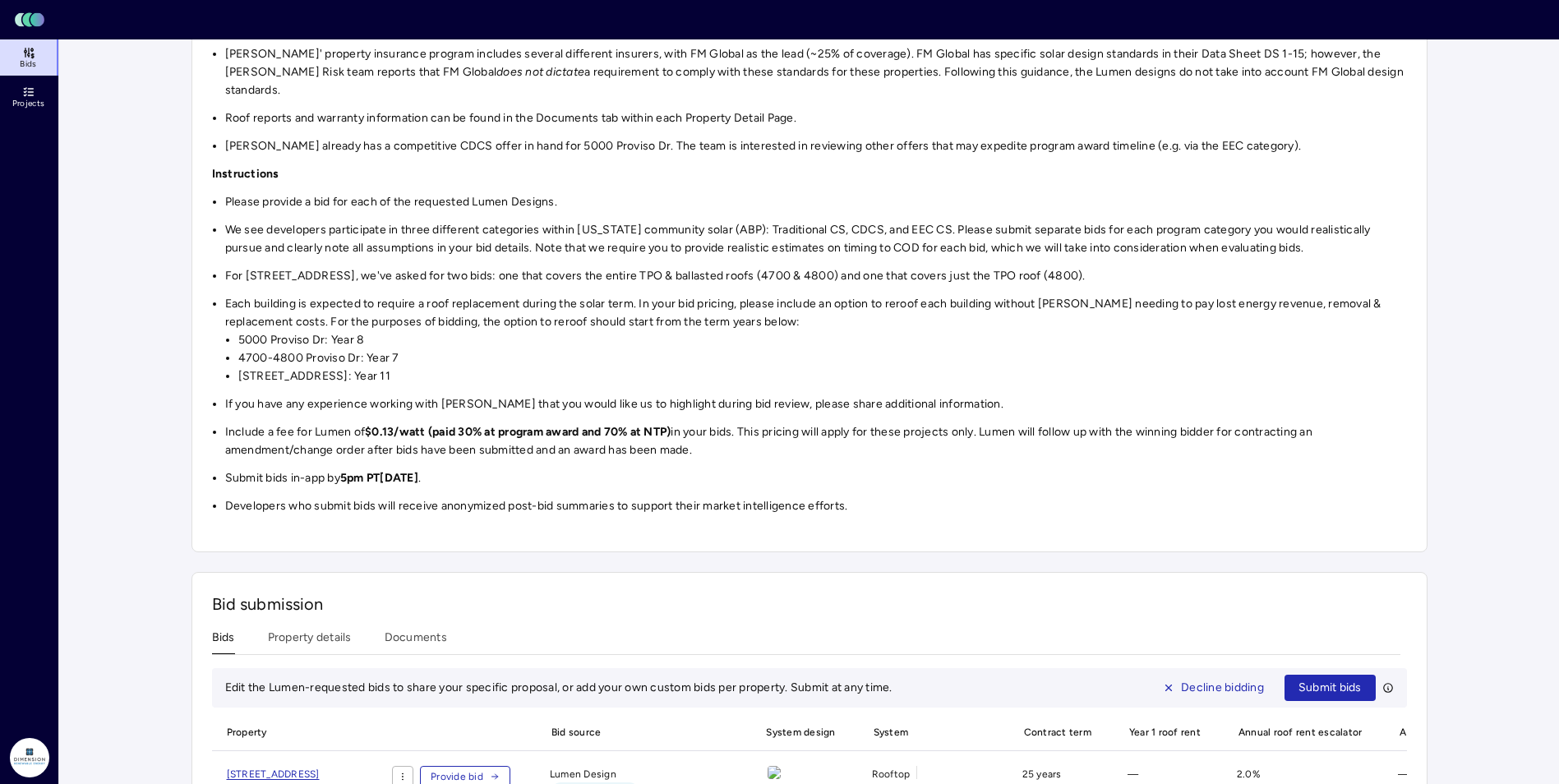
scroll to position [705, 0]
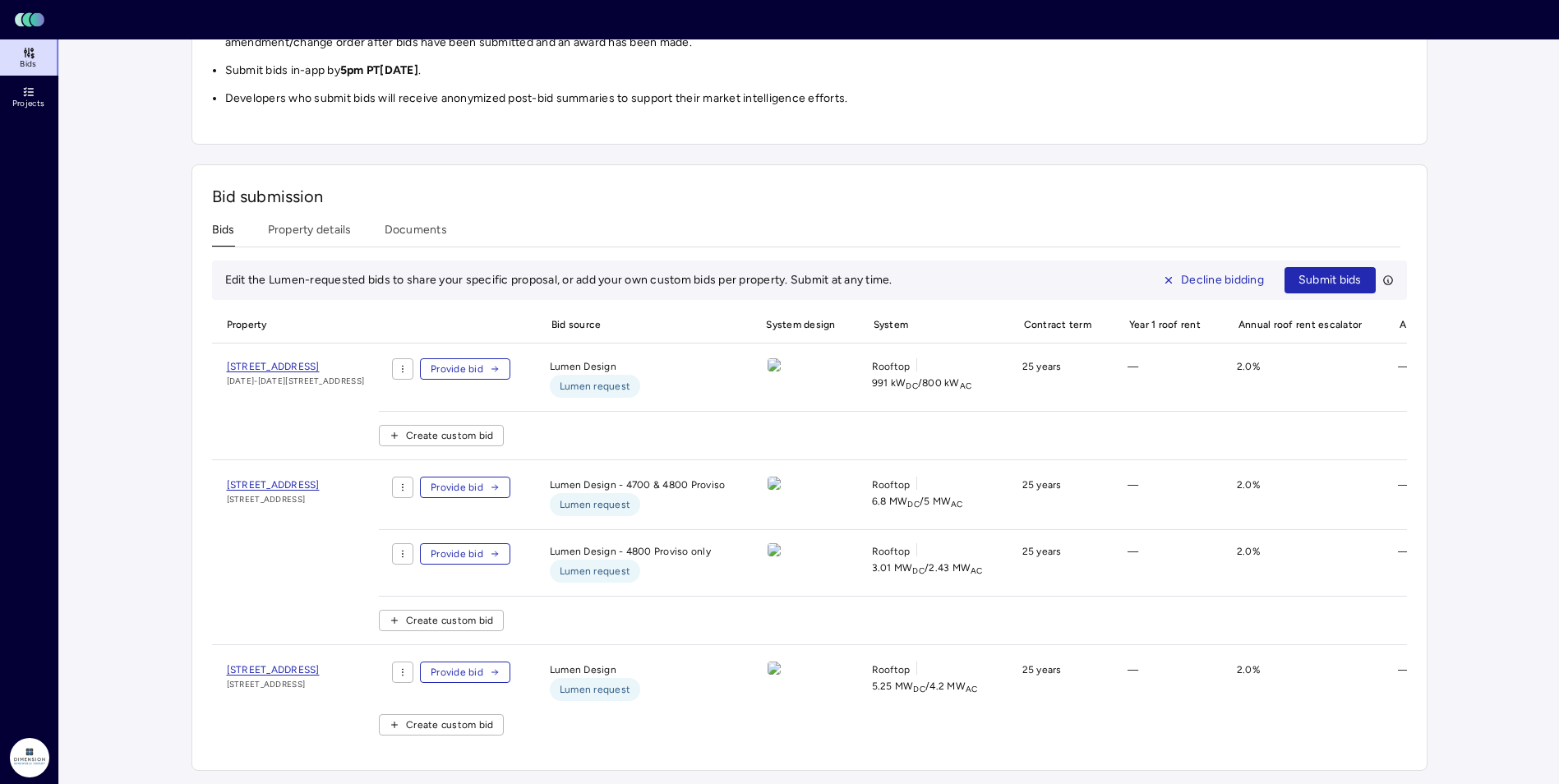
click at [320, 361] on span "[STREET_ADDRESS]" at bounding box center [273, 367] width 93 height 12
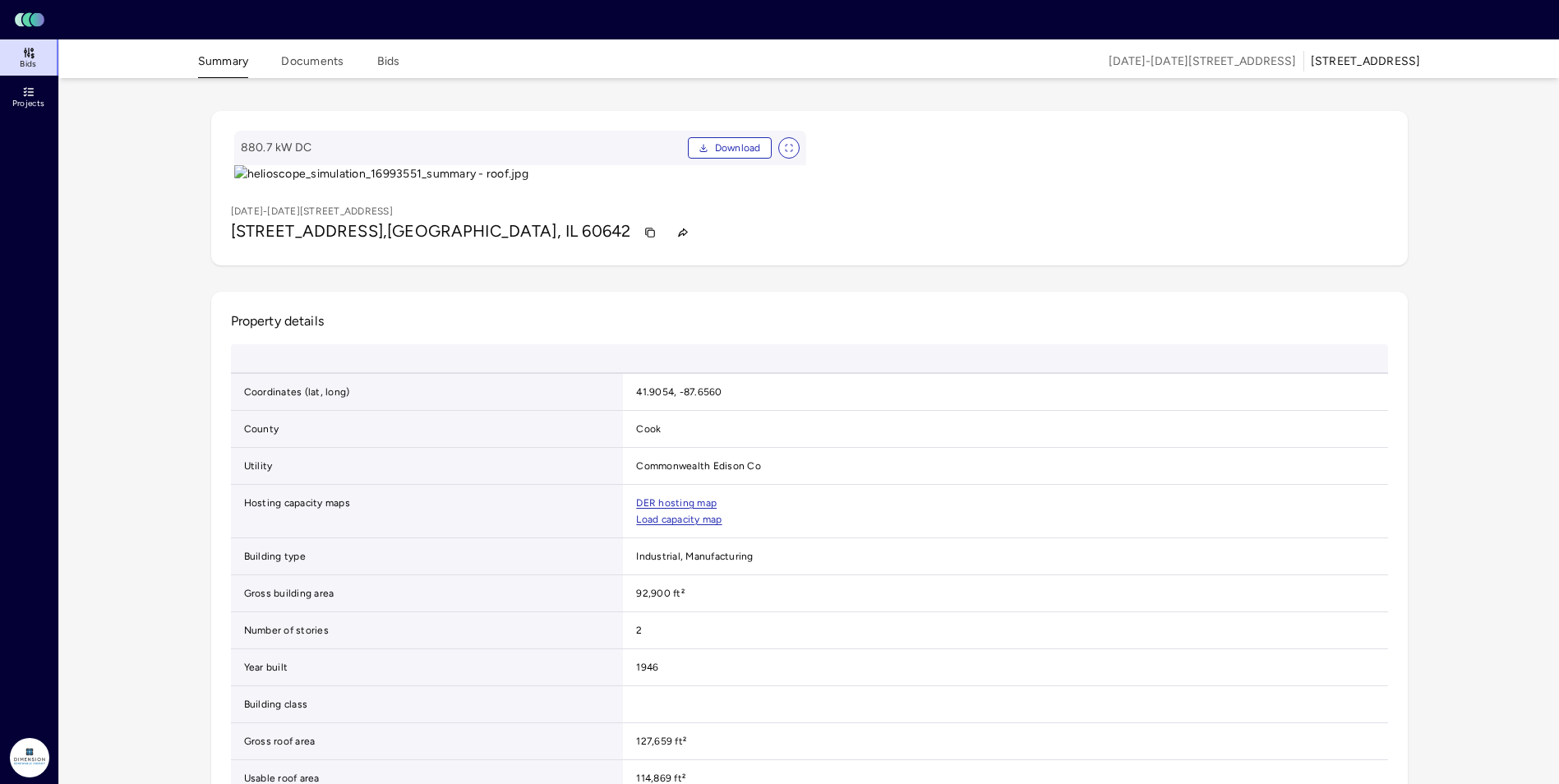
drag, startPoint x: 937, startPoint y: 535, endPoint x: 808, endPoint y: 217, distance: 343.2
click at [813, 184] on gmp-map-3d at bounding box center [1099, 156] width 572 height 52
drag, startPoint x: 1380, startPoint y: 385, endPoint x: 996, endPoint y: 282, distance: 397.6
click at [996, 184] on gmp-map-3d at bounding box center [1099, 156] width 572 height 52
drag, startPoint x: 970, startPoint y: 318, endPoint x: 1029, endPoint y: 400, distance: 101.0
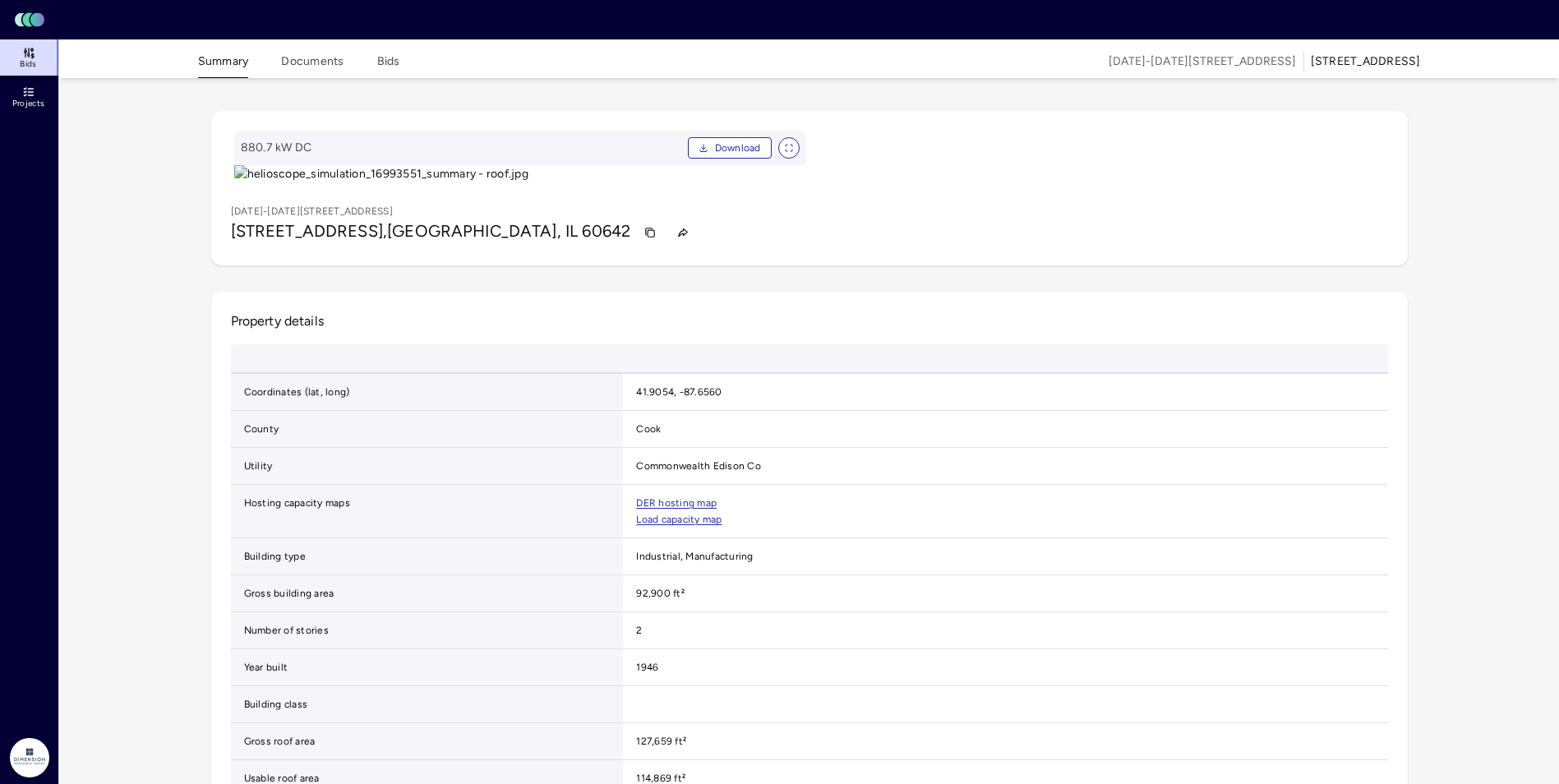
click at [1029, 184] on gmp-map-3d at bounding box center [1099, 156] width 572 height 52
click at [28, 59] on span "Bids" at bounding box center [27, 64] width 16 height 10
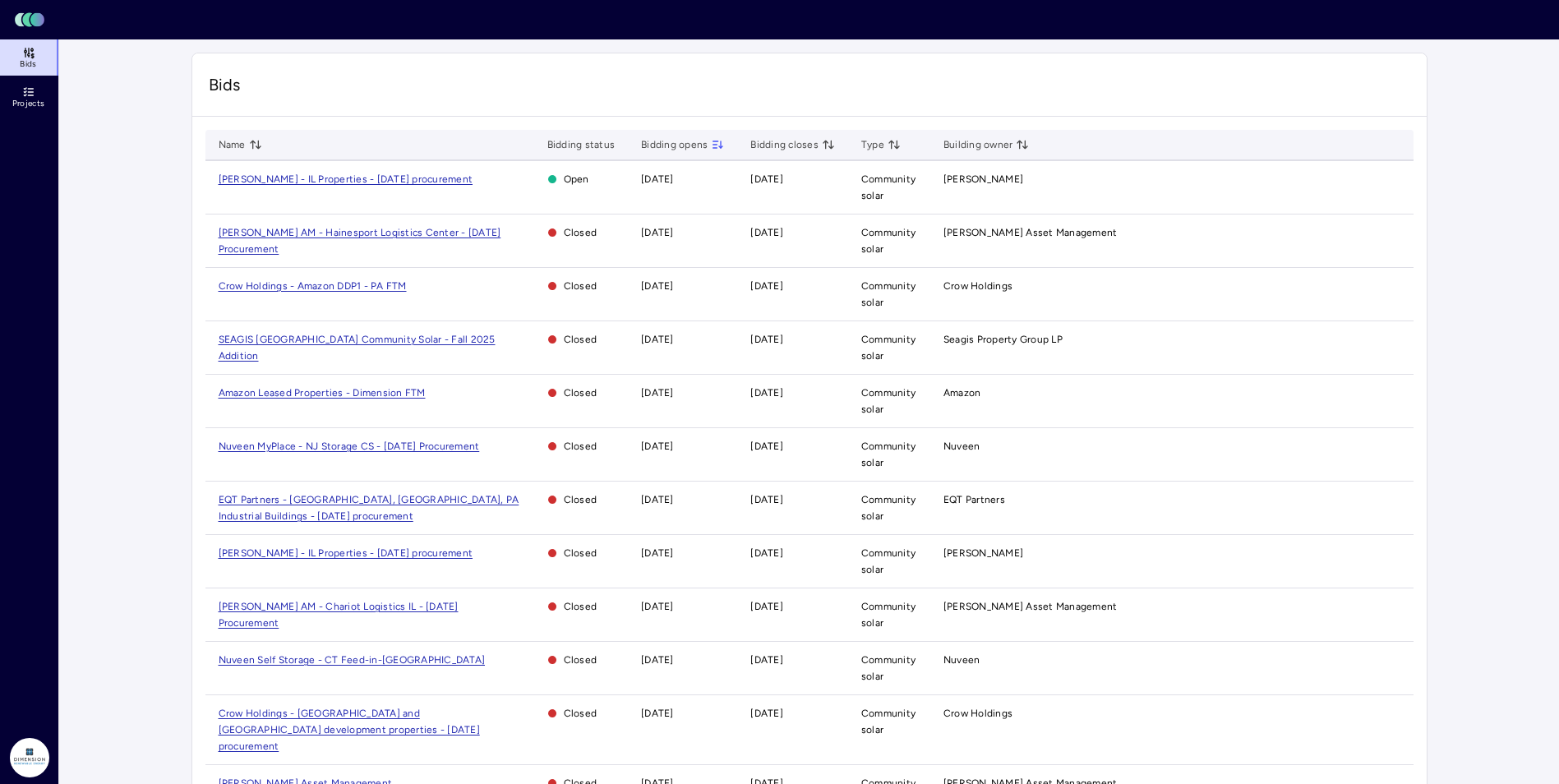
click at [251, 176] on span "[PERSON_NAME] - IL Properties - [DATE] procurement" at bounding box center [345, 179] width 255 height 12
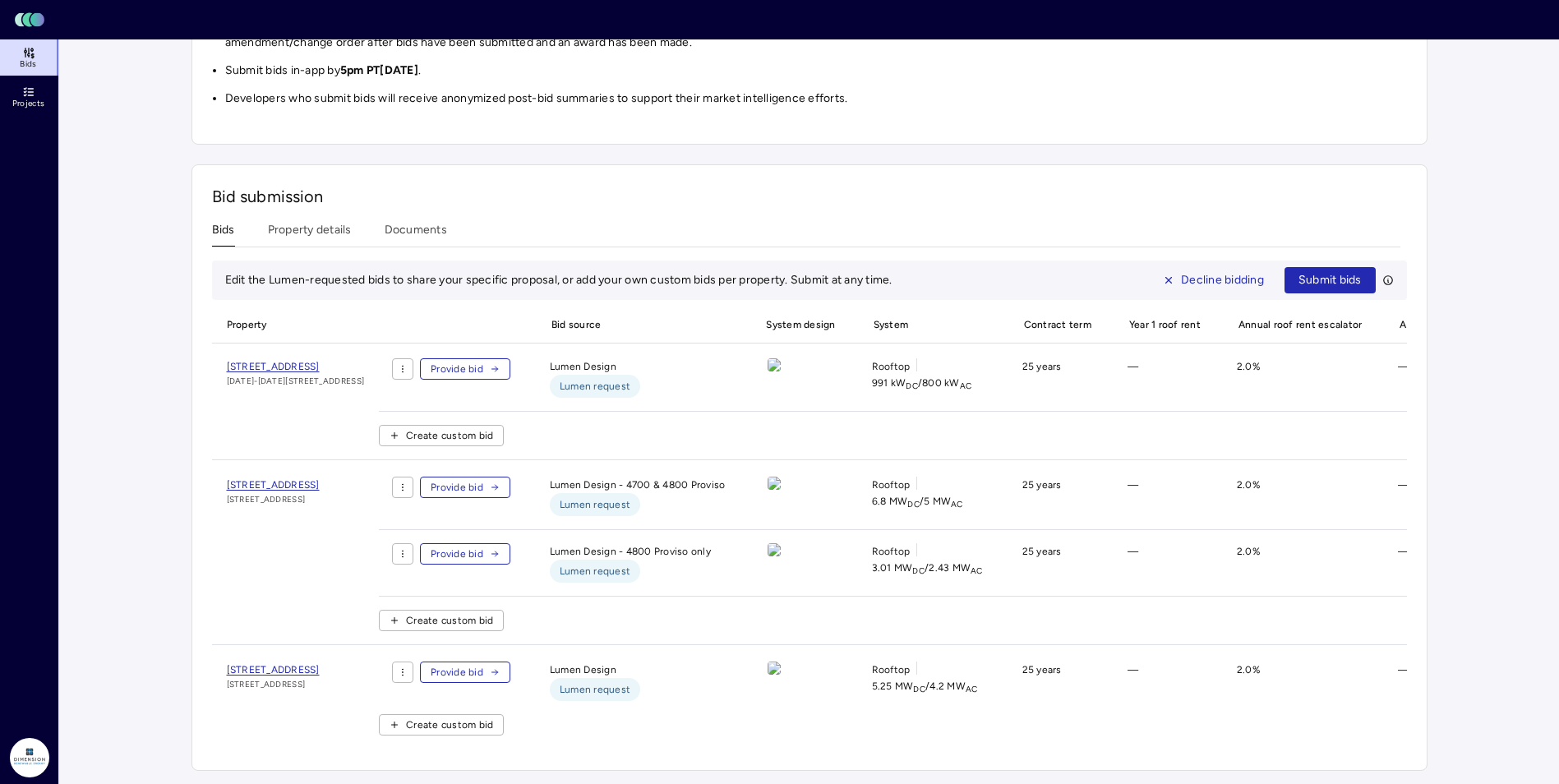
scroll to position [705, 0]
click at [320, 479] on span "[STREET_ADDRESS]" at bounding box center [273, 485] width 93 height 12
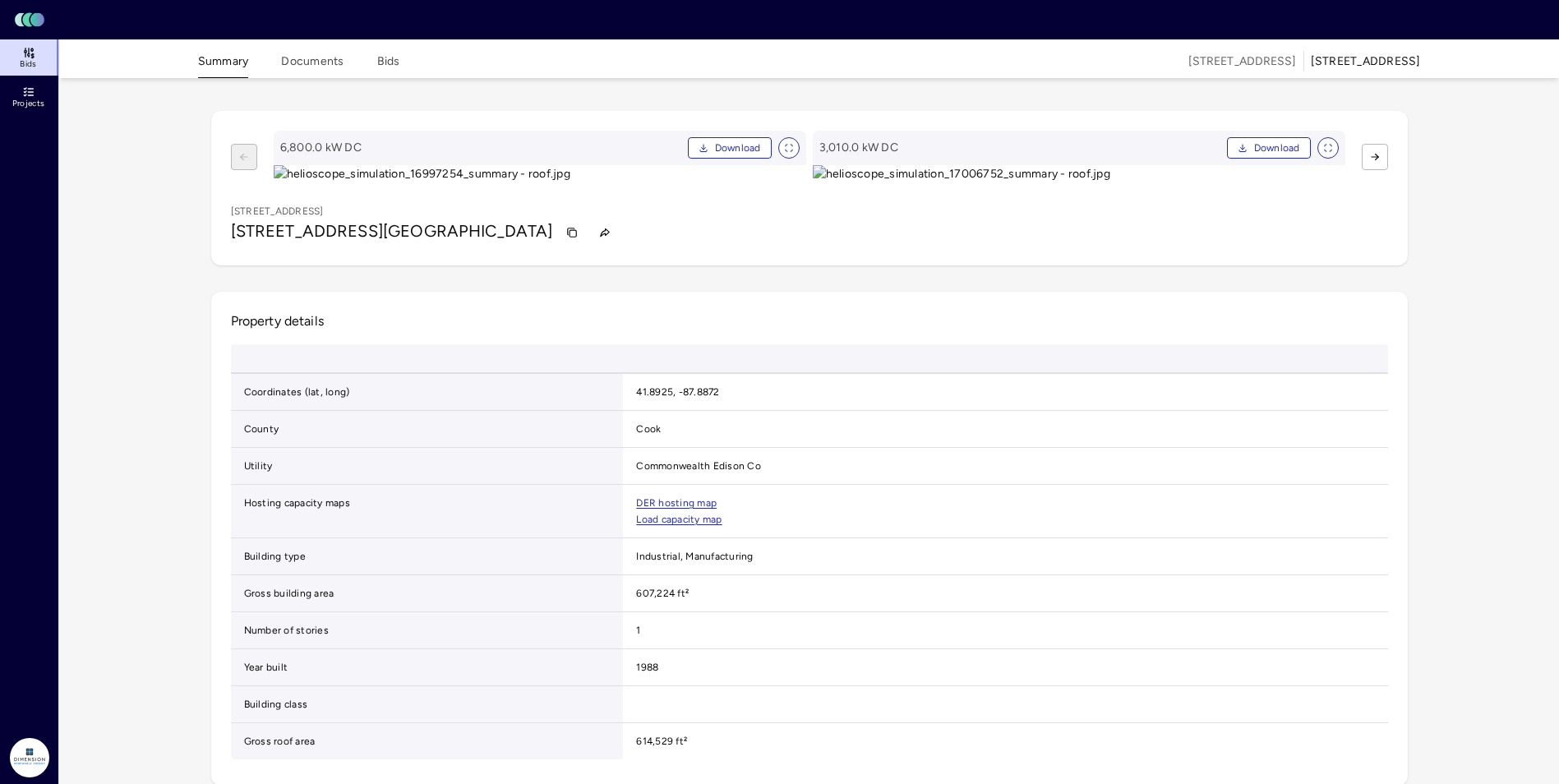
click at [387, 57] on button "Bids" at bounding box center [388, 65] width 23 height 25
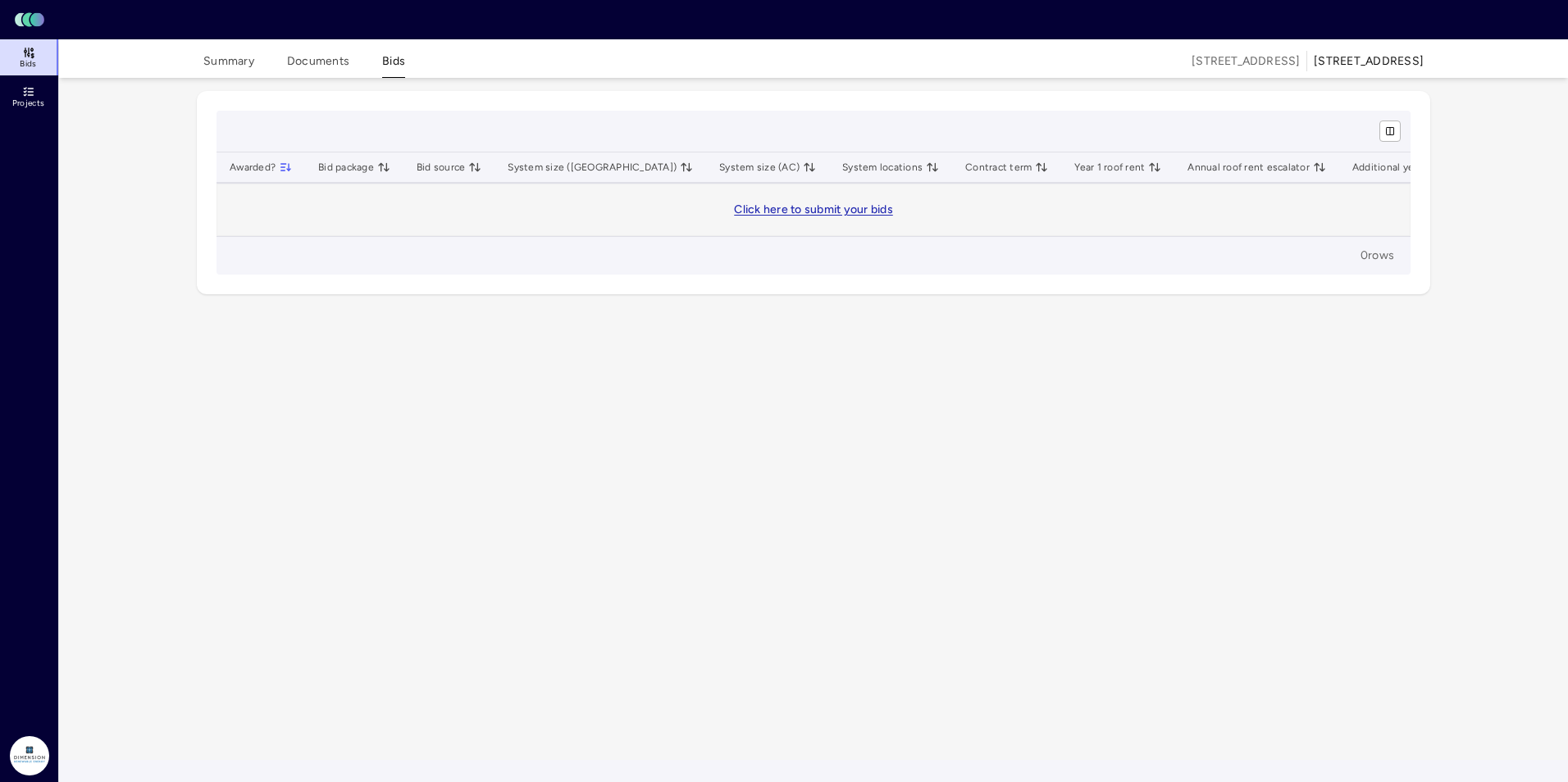
click at [760, 217] on div "Click here to submit your bids" at bounding box center [814, 209] width 159 height 18
click at [760, 210] on link "Click here to submit your bids" at bounding box center [814, 209] width 159 height 14
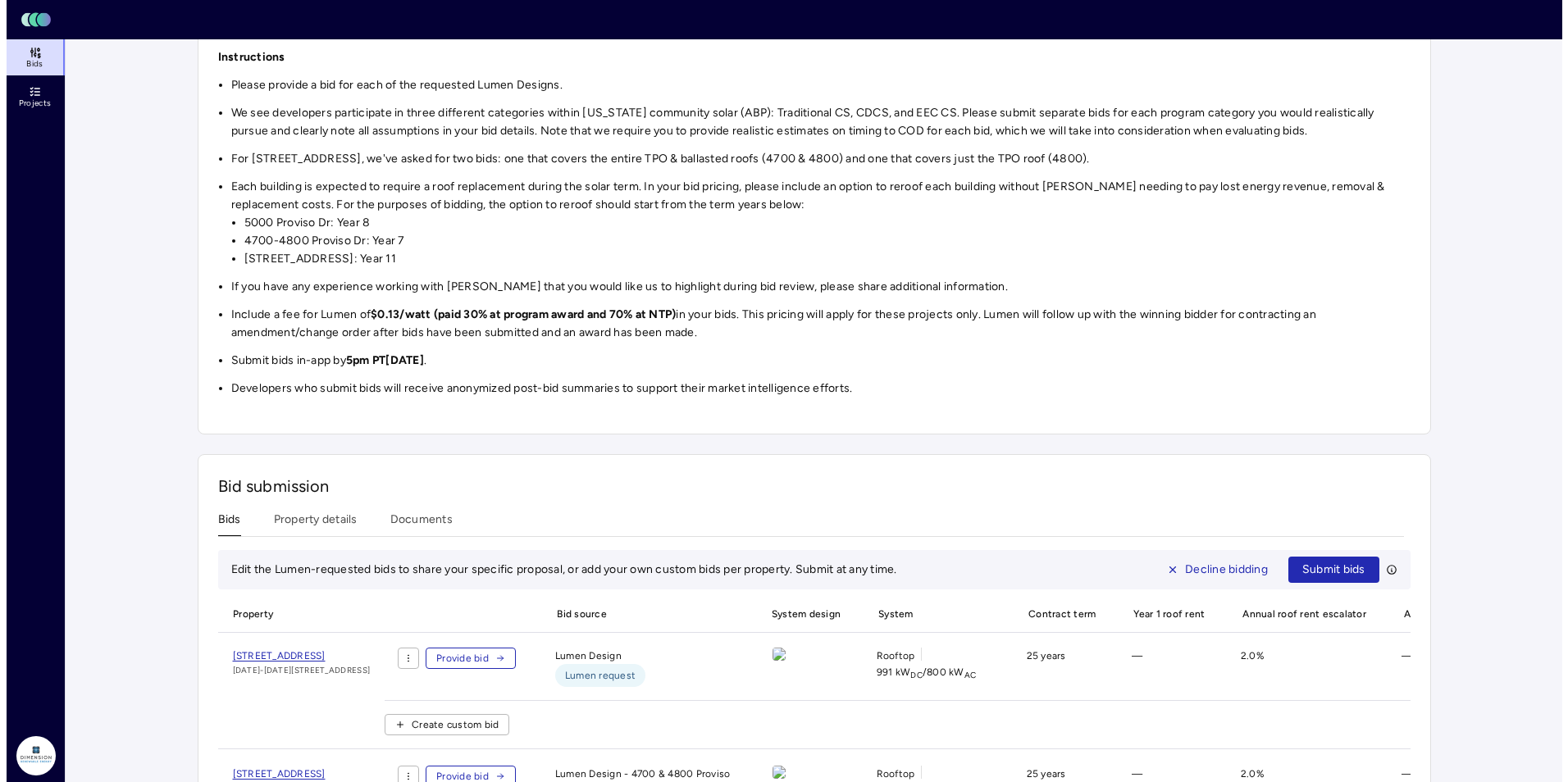
scroll to position [703, 0]
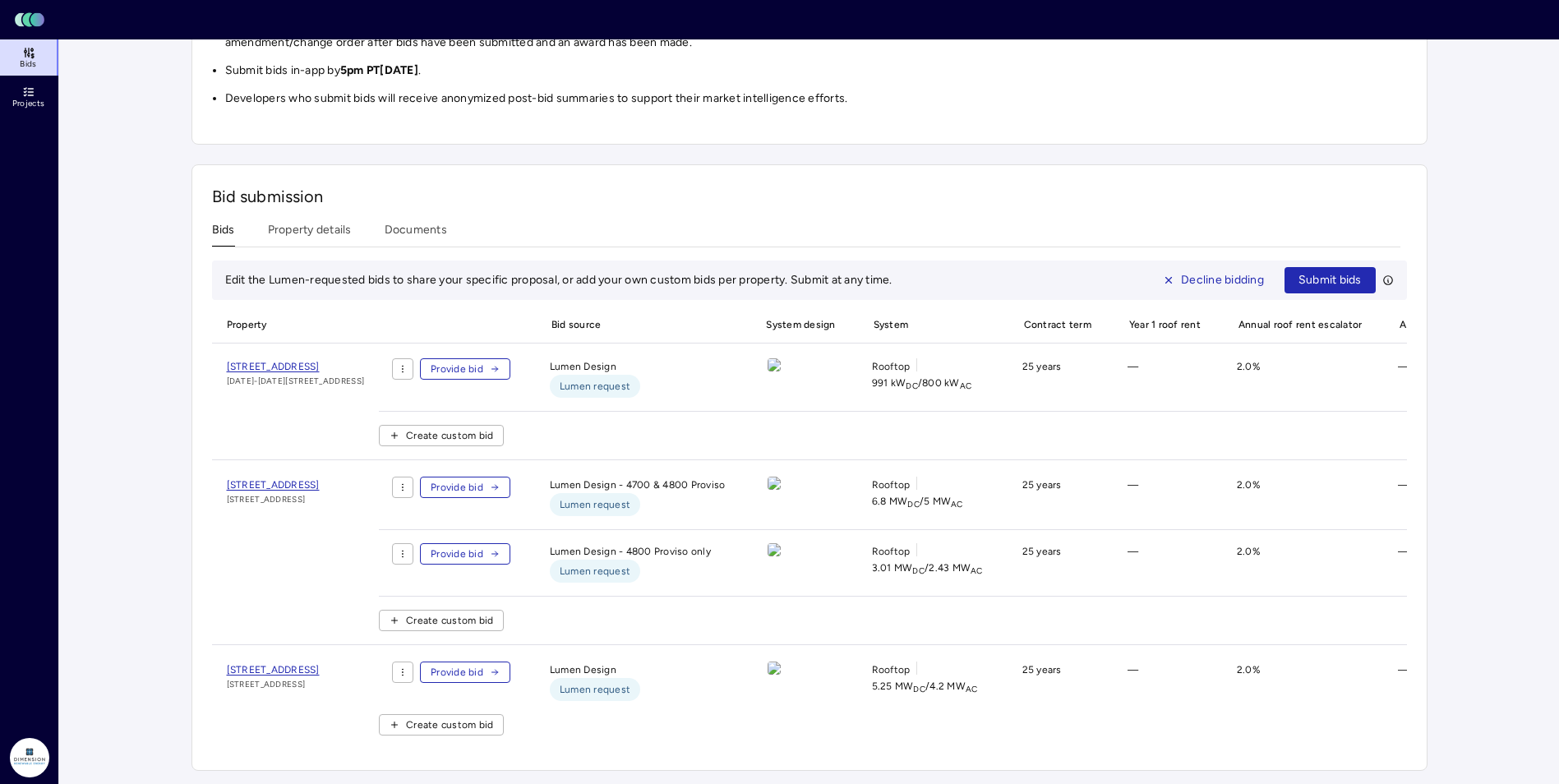
click at [483, 479] on span "Provide bid" at bounding box center [457, 486] width 52 height 16
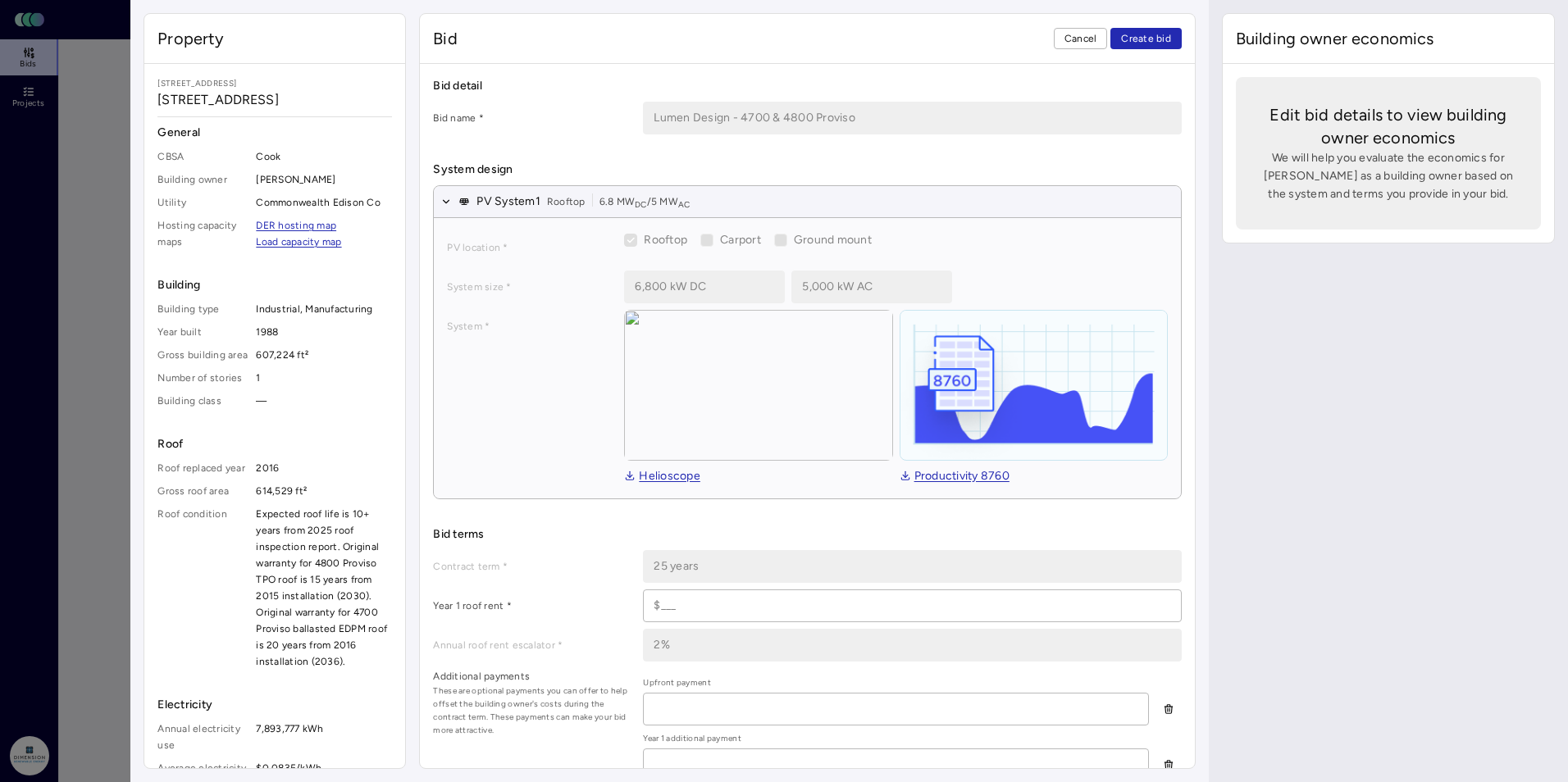
click at [66, 473] on div at bounding box center [784, 391] width 1568 height 782
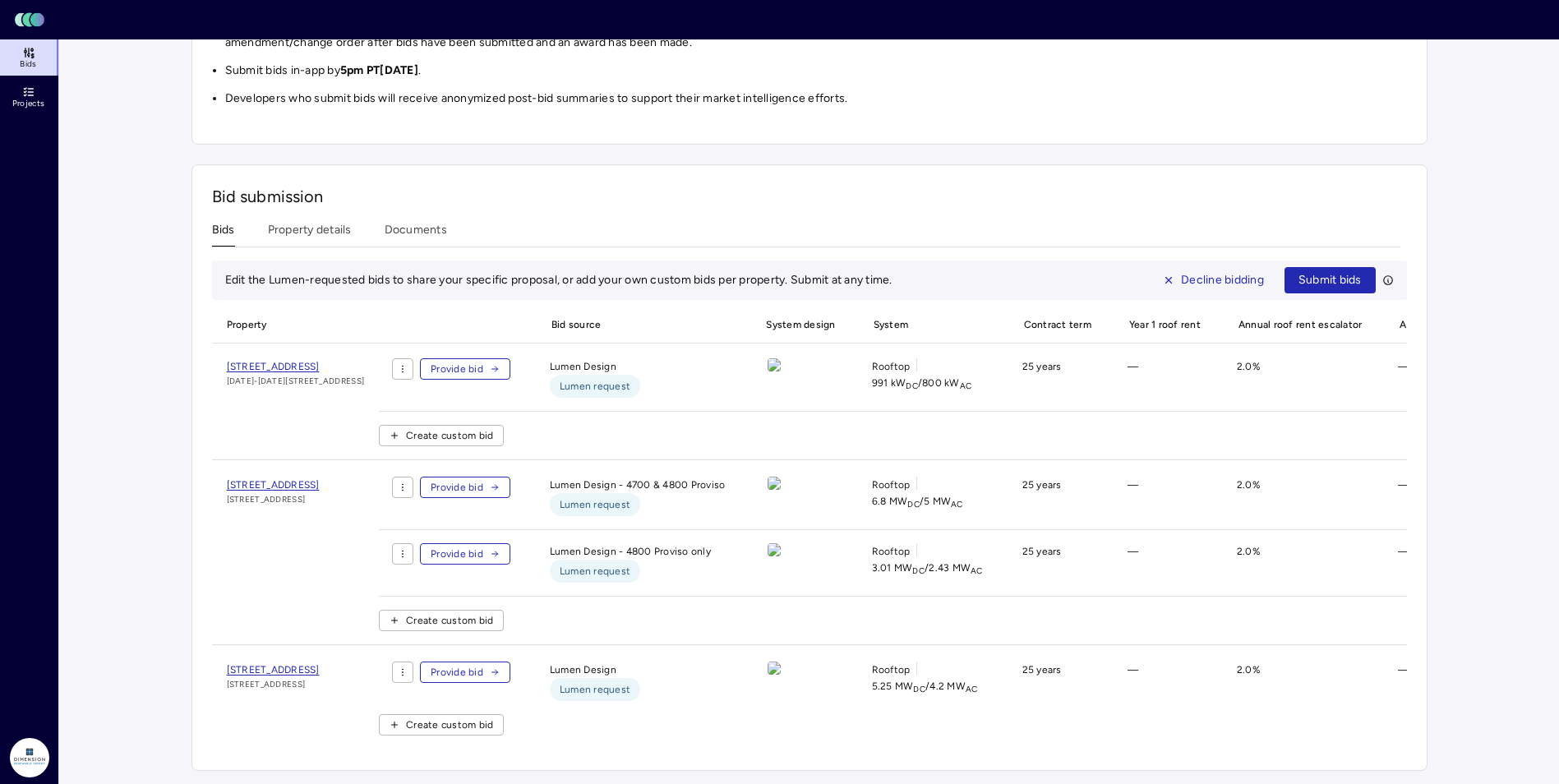
click at [483, 546] on span "Provide bid" at bounding box center [457, 553] width 52 height 16
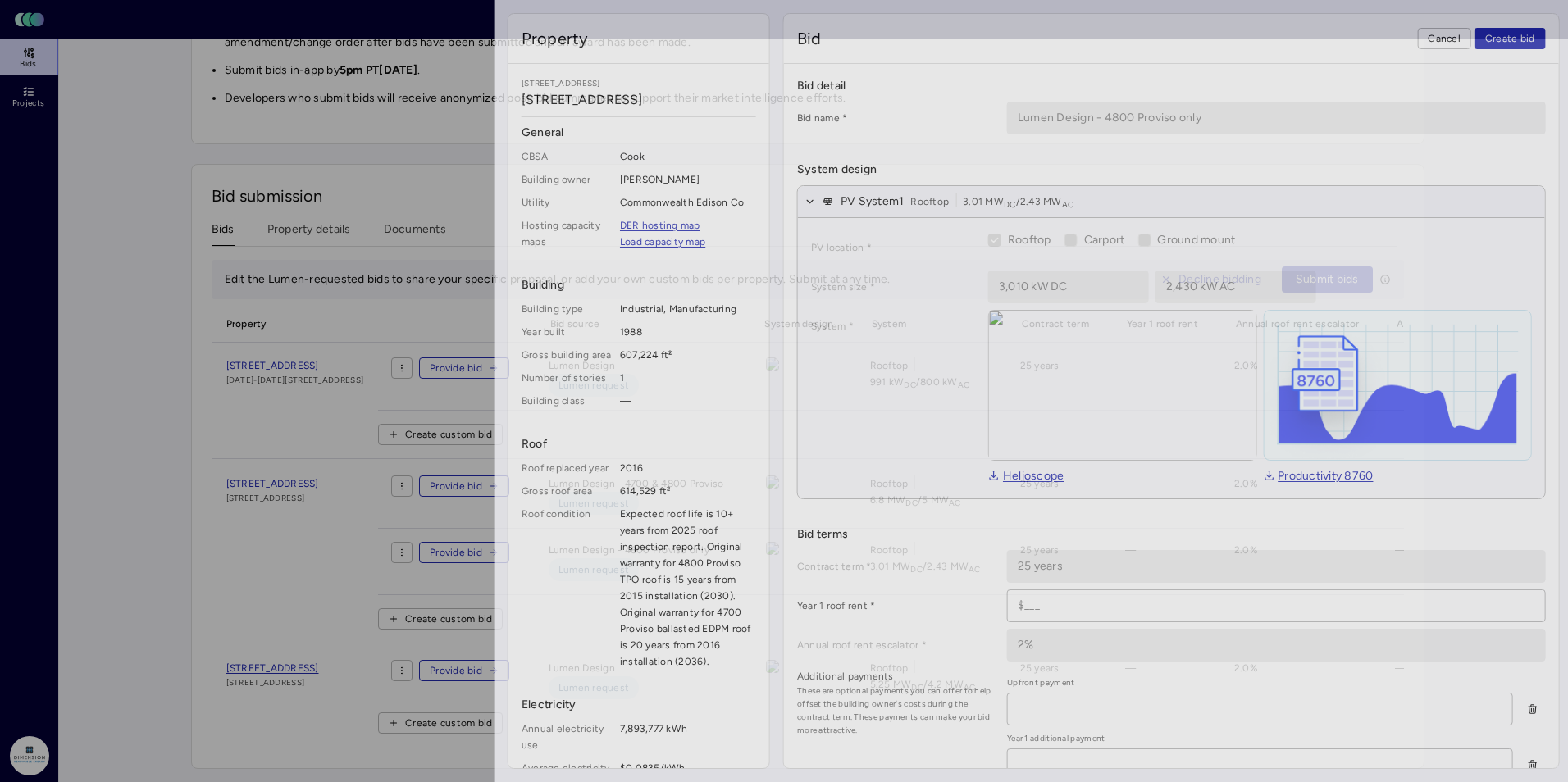
click at [85, 463] on div at bounding box center [784, 391] width 1568 height 782
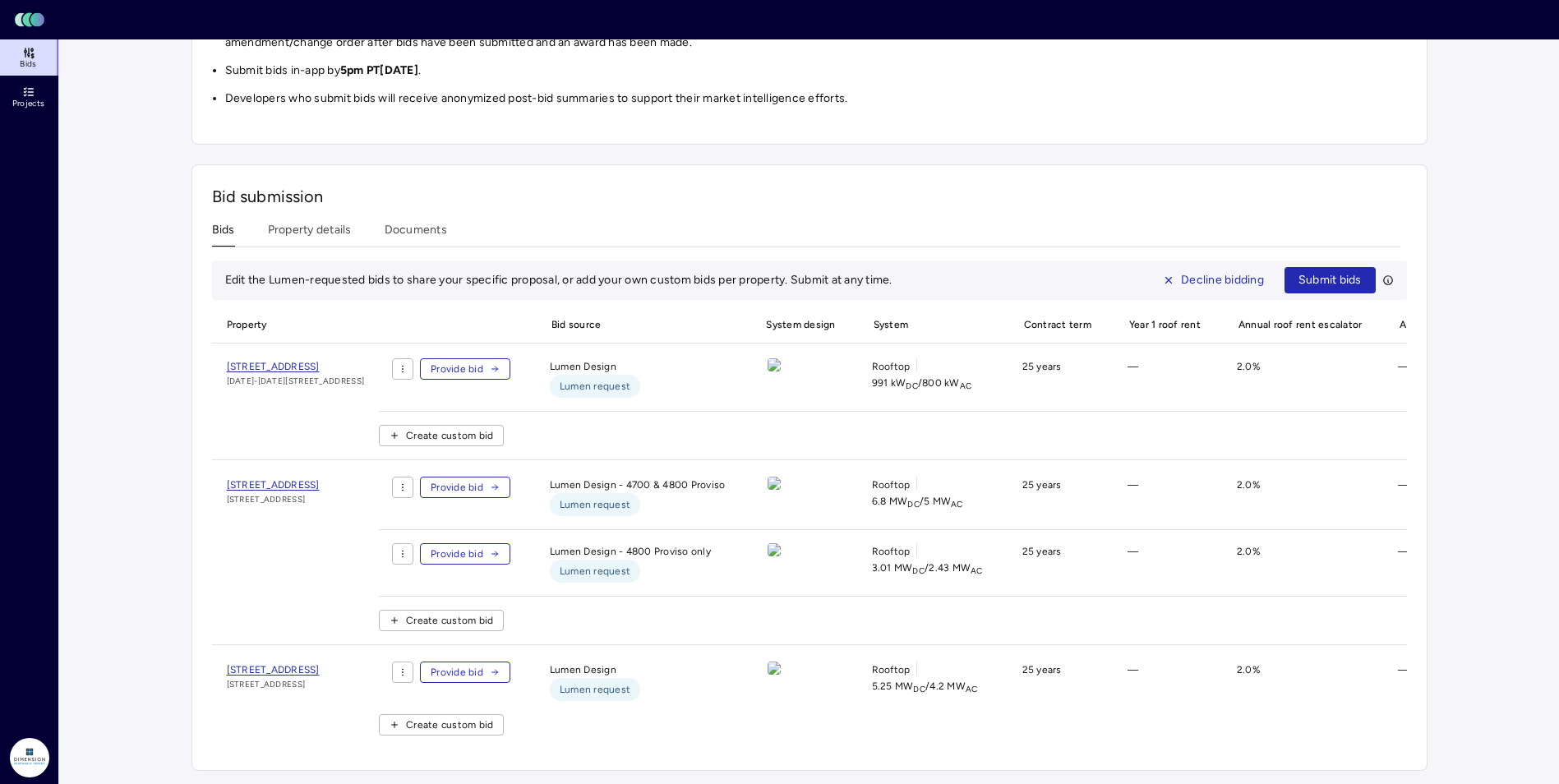
scroll to position [705, 0]
drag, startPoint x: 271, startPoint y: 569, endPoint x: 291, endPoint y: 565, distance: 20.4
click at [272, 569] on div "[STREET_ADDRESS]" at bounding box center [296, 560] width 167 height 167
drag, startPoint x: 305, startPoint y: 650, endPoint x: 342, endPoint y: 636, distance: 39.6
click at [305, 664] on span "[STREET_ADDRESS]" at bounding box center [273, 670] width 93 height 12
